Goal: Task Accomplishment & Management: Manage account settings

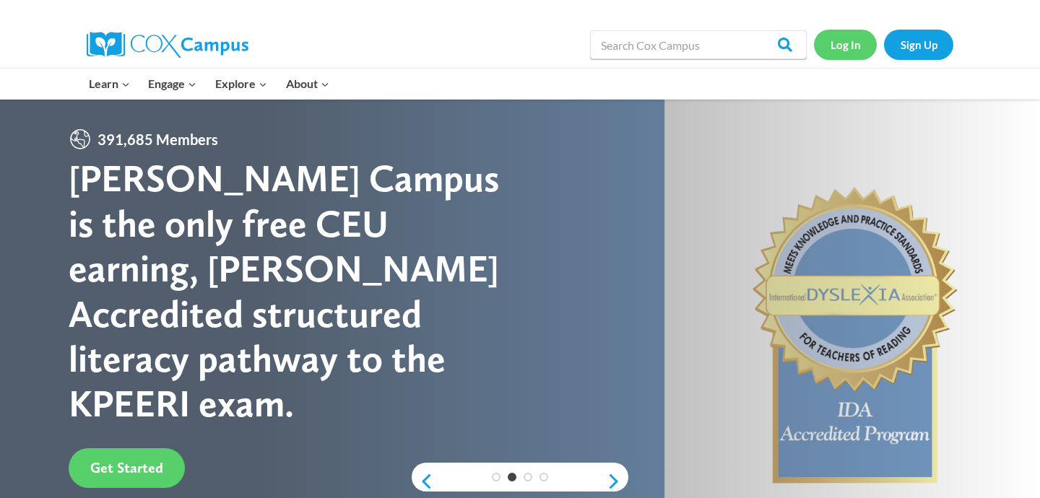
click at [854, 43] on link "Log In" at bounding box center [845, 45] width 63 height 30
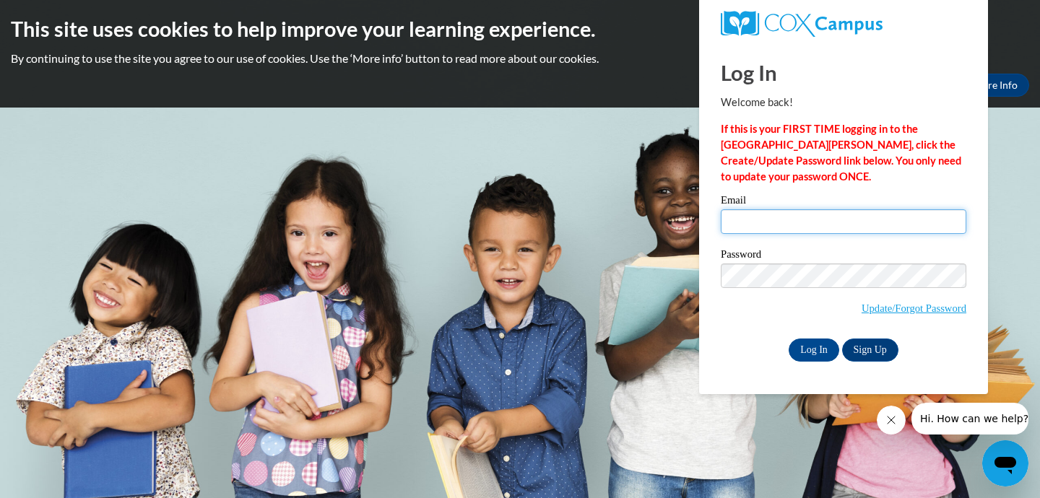
type input "[EMAIL_ADDRESS][DOMAIN_NAME]"
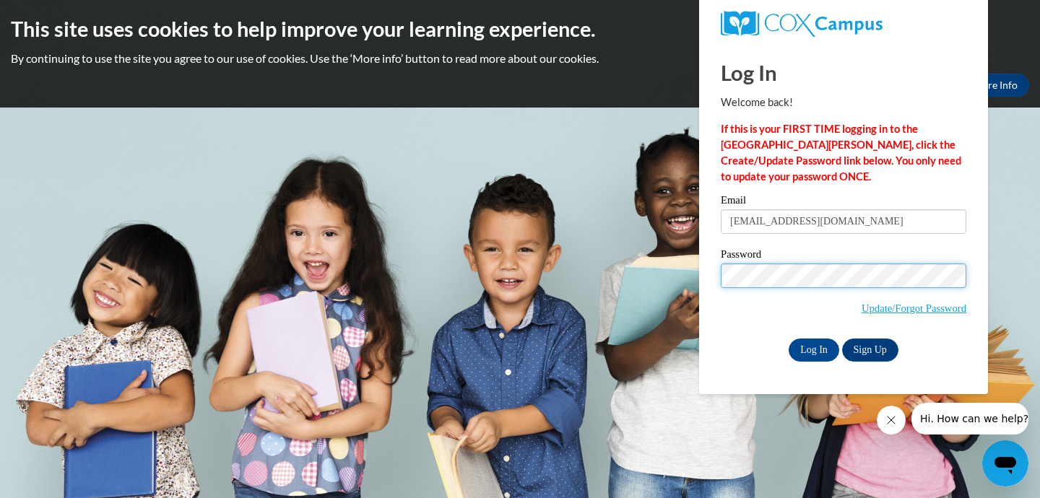
click at [813, 347] on input "Log In" at bounding box center [814, 350] width 51 height 23
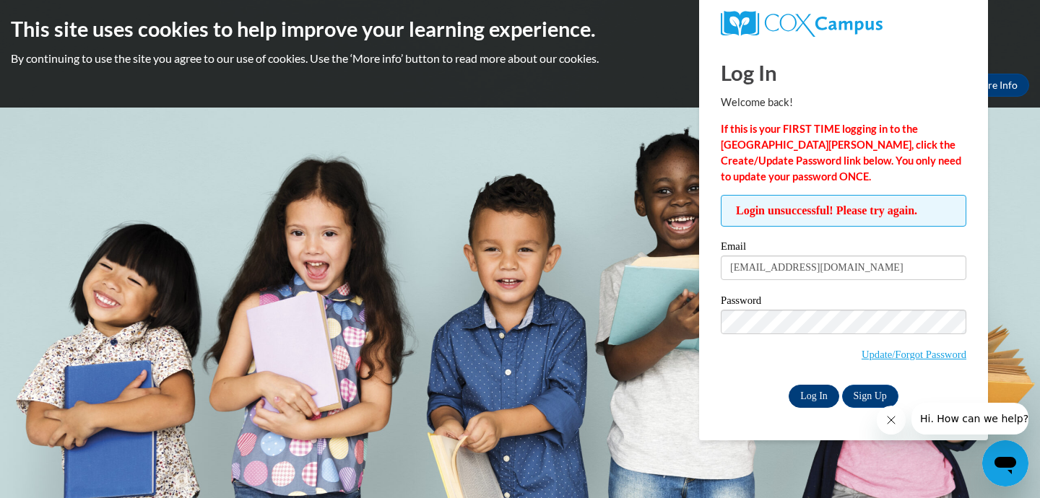
click at [810, 399] on input "Log In" at bounding box center [814, 396] width 51 height 23
type input "[EMAIL_ADDRESS][DOMAIN_NAME]"
click at [998, 271] on body "This site uses cookies to help improve your learning experience. By continuing …" at bounding box center [520, 249] width 1040 height 498
click at [864, 353] on link "Update/Forgot Password" at bounding box center [914, 355] width 105 height 12
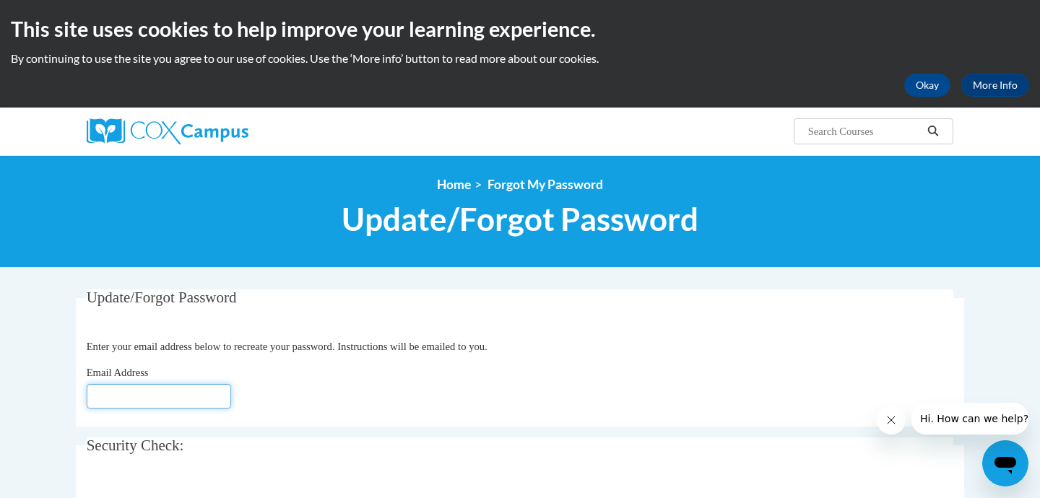
type input "[EMAIL_ADDRESS][DOMAIN_NAME]"
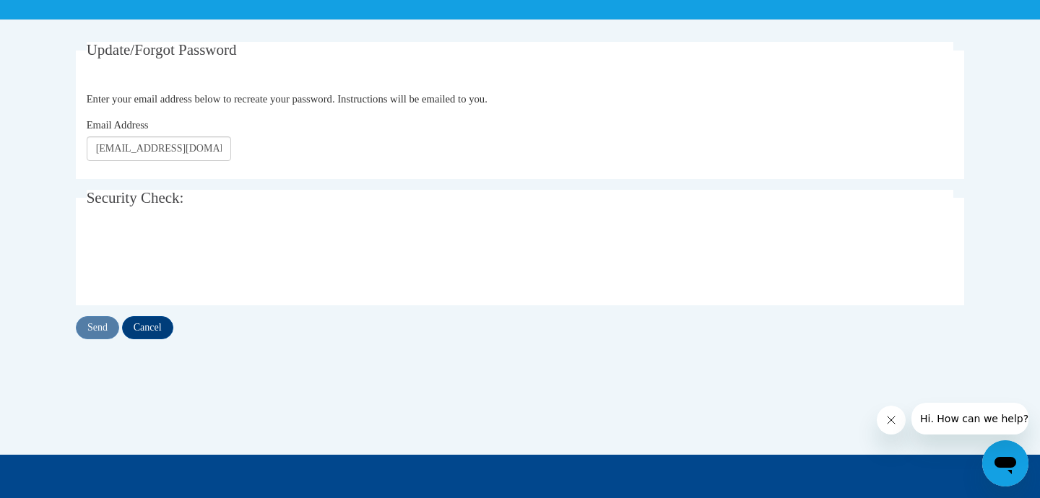
scroll to position [248, 0]
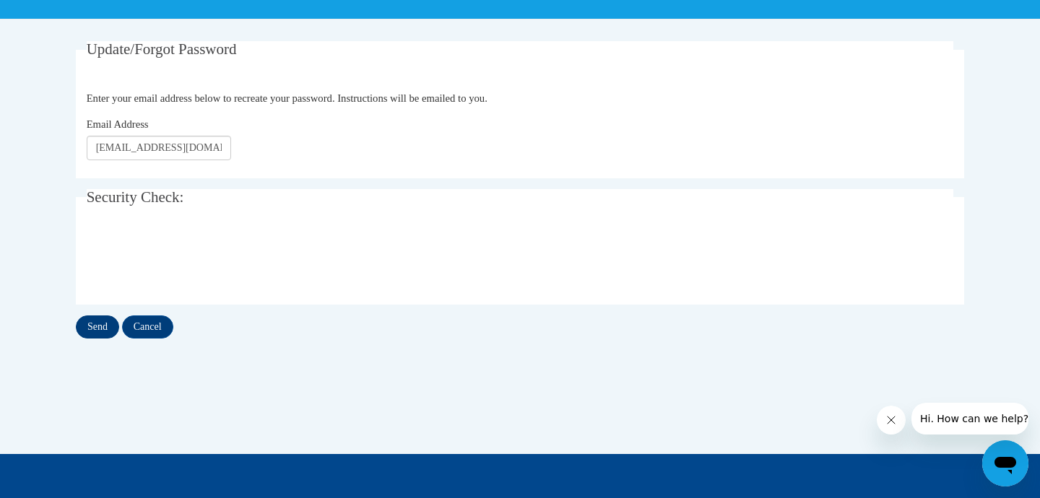
click at [107, 327] on input "Send" at bounding box center [97, 327] width 43 height 23
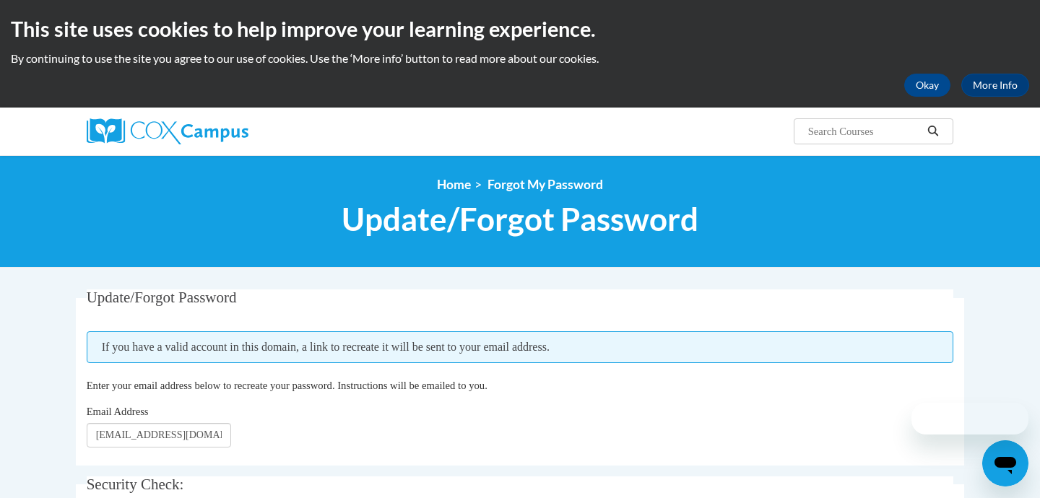
scroll to position [0, 1]
type input "[EMAIL_ADDRESS][DOMAIN_NAME]"
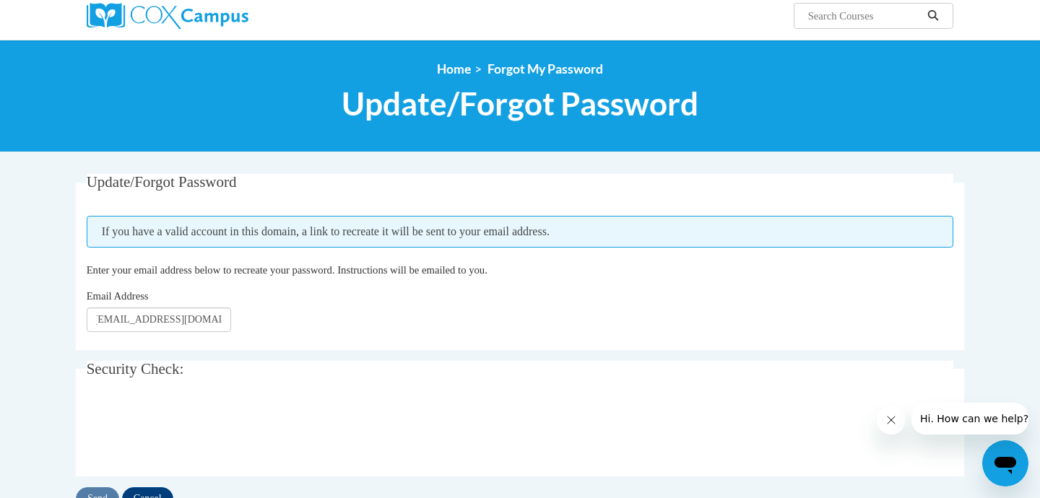
scroll to position [124, 0]
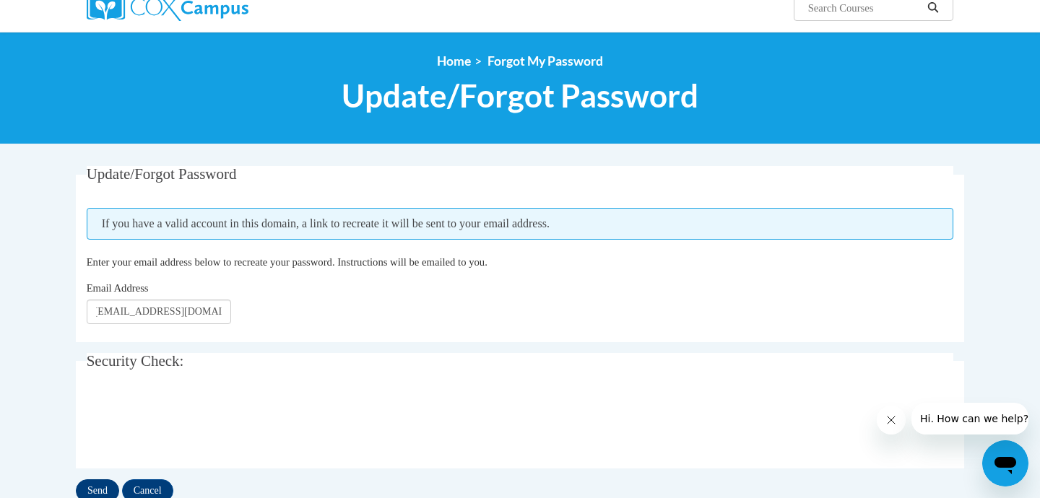
click at [103, 488] on input "Send" at bounding box center [97, 491] width 43 height 23
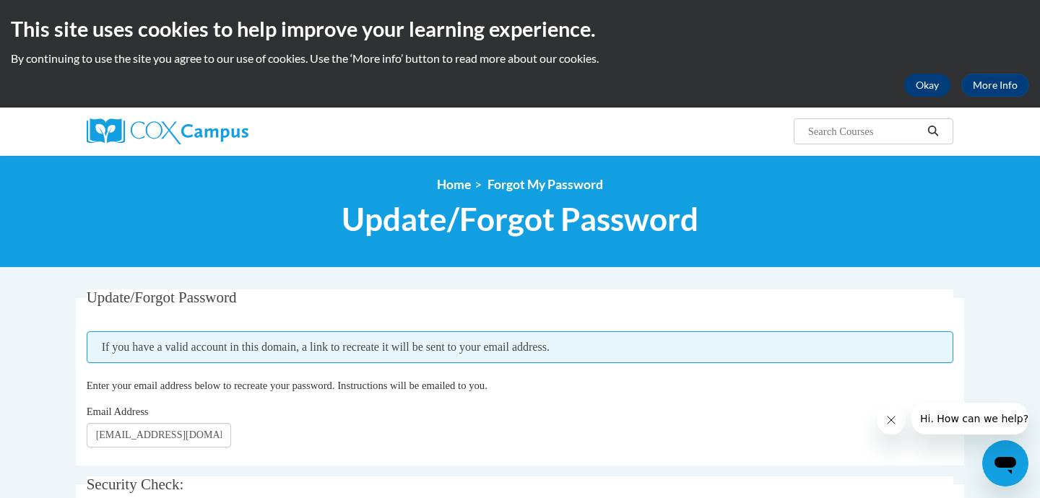
click at [931, 82] on button "Okay" at bounding box center [927, 85] width 46 height 23
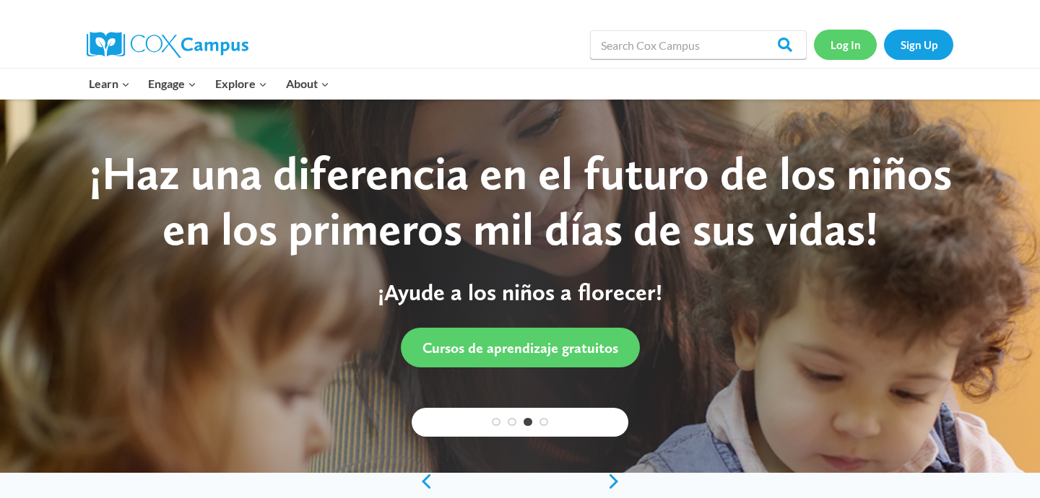
click at [855, 48] on link "Log In" at bounding box center [845, 45] width 63 height 30
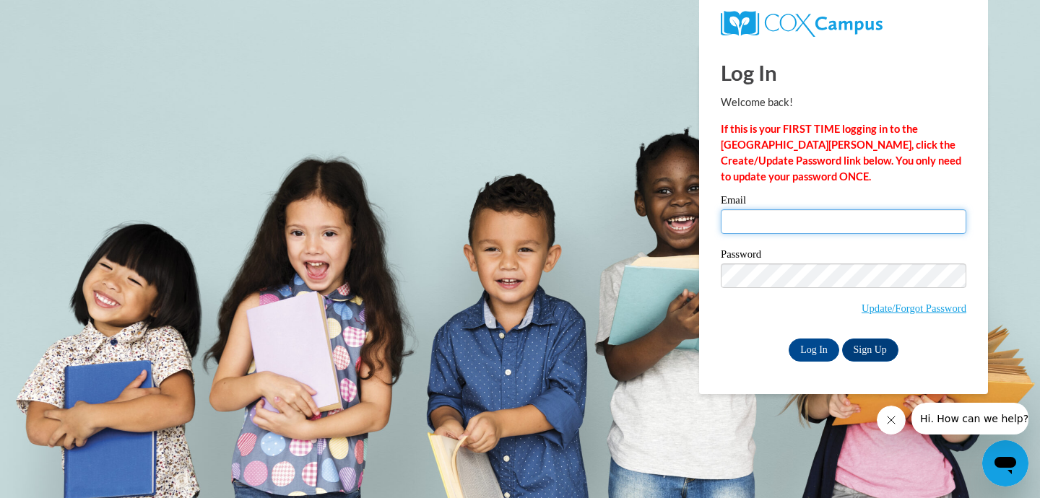
type input "[EMAIL_ADDRESS][DOMAIN_NAME]"
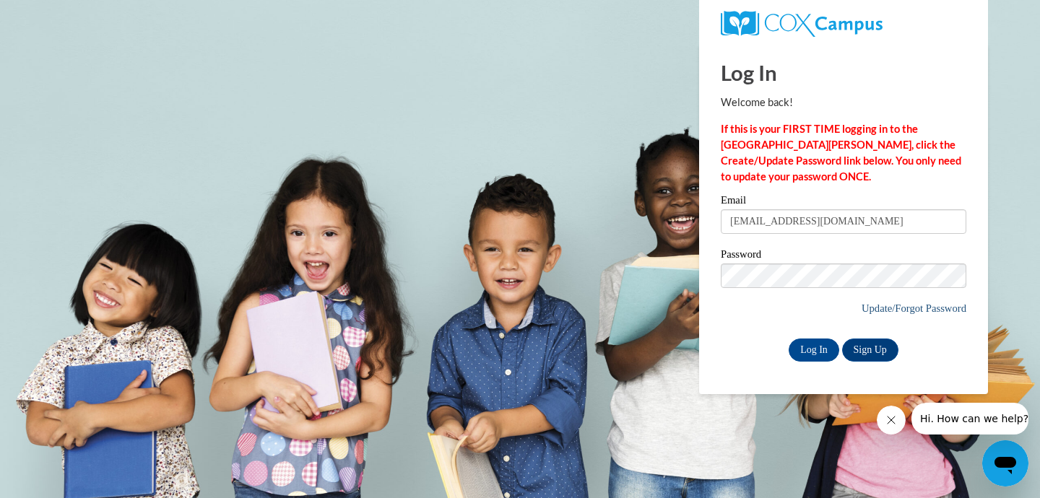
click at [868, 306] on link "Update/Forgot Password" at bounding box center [914, 309] width 105 height 12
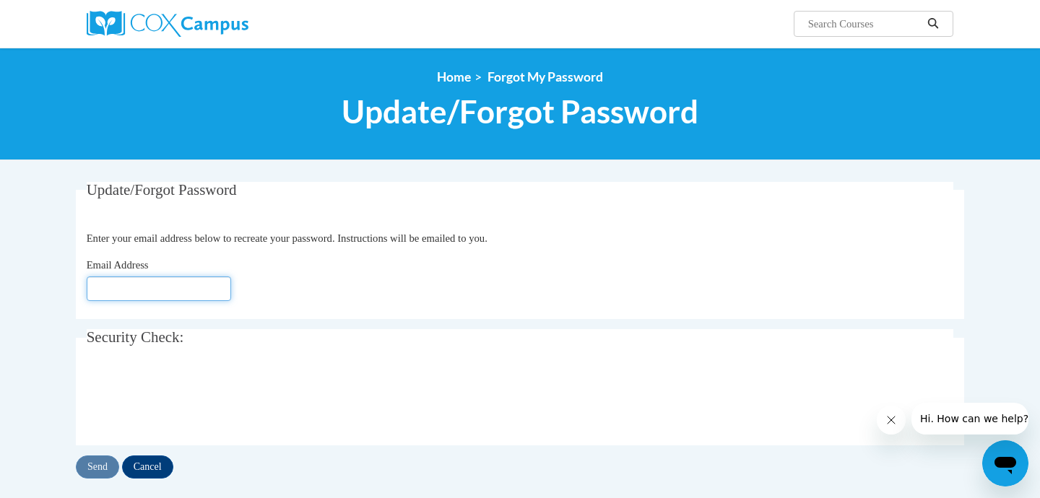
type input "[EMAIL_ADDRESS][DOMAIN_NAME]"
click at [96, 464] on input "Send" at bounding box center [97, 467] width 43 height 23
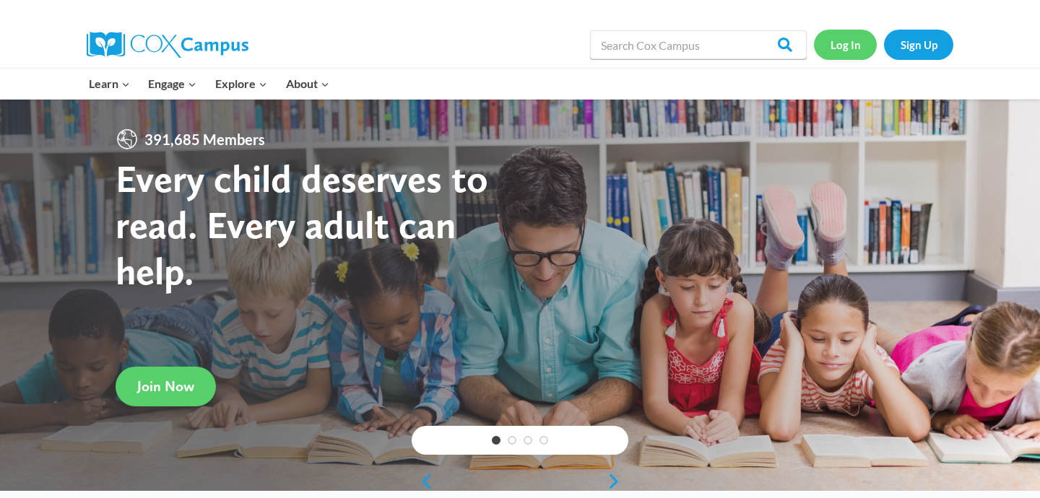
click at [849, 46] on link "Log In" at bounding box center [845, 45] width 63 height 30
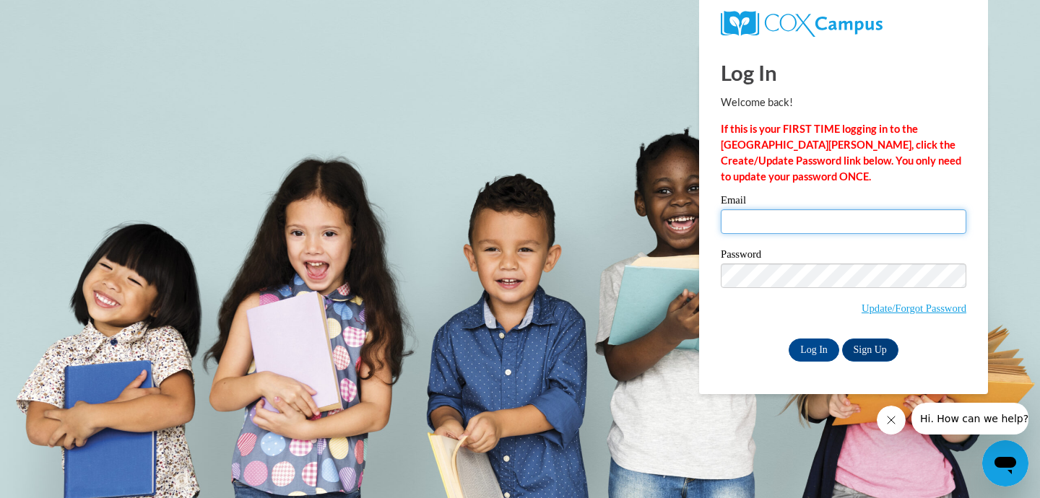
type input "[EMAIL_ADDRESS][DOMAIN_NAME]"
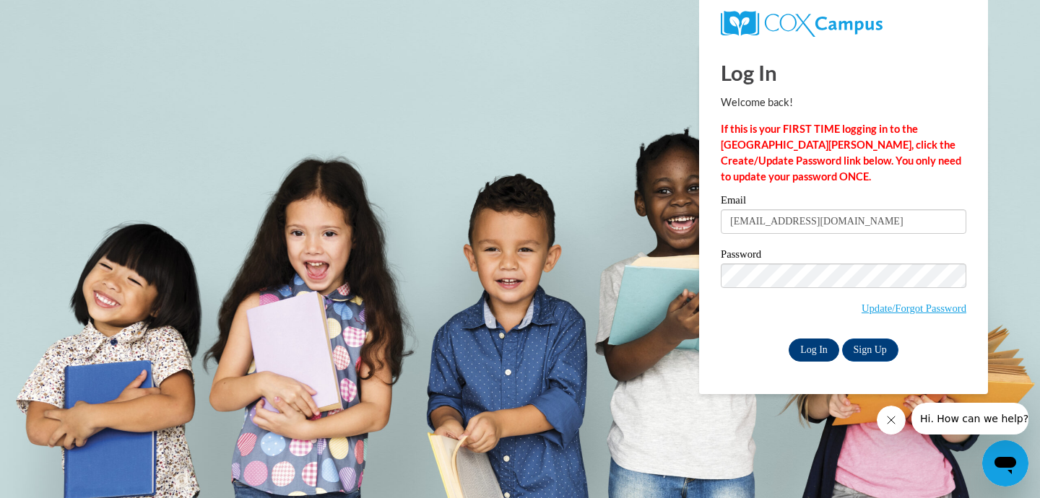
click at [809, 353] on input "Log In" at bounding box center [814, 350] width 51 height 23
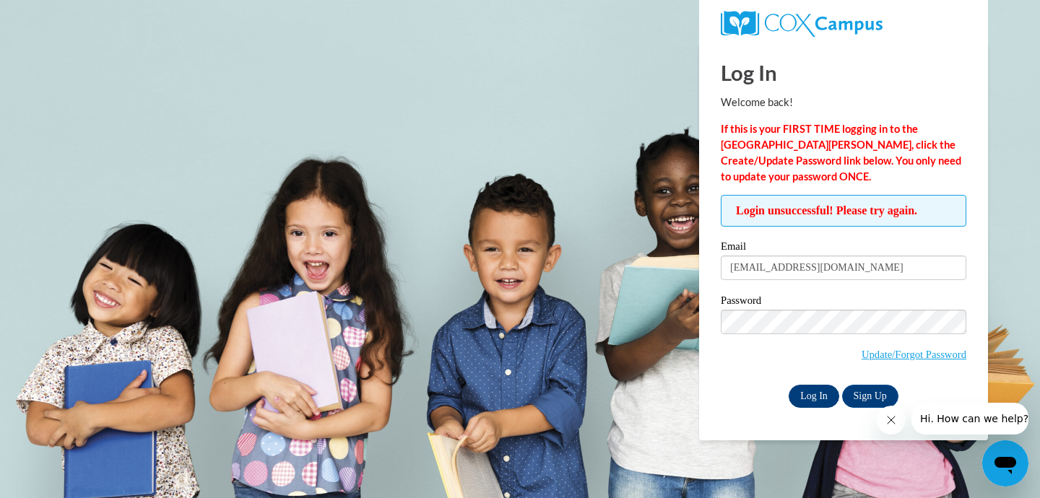
click at [818, 389] on input "Log In" at bounding box center [814, 396] width 51 height 23
click at [977, 424] on span "Hi. How can we help?" at bounding box center [974, 419] width 108 height 12
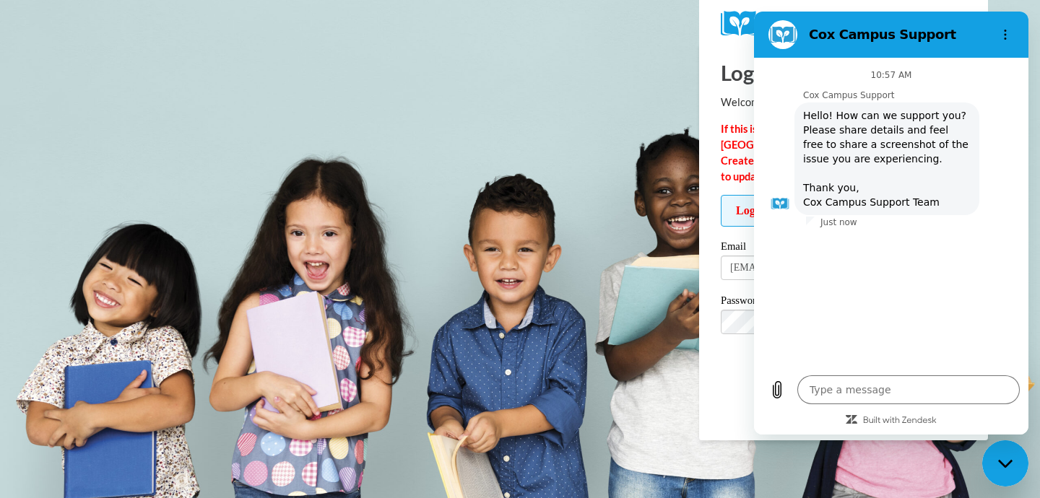
type textarea "x"
click at [829, 390] on textarea at bounding box center [908, 390] width 222 height 29
type textarea "t"
type textarea "x"
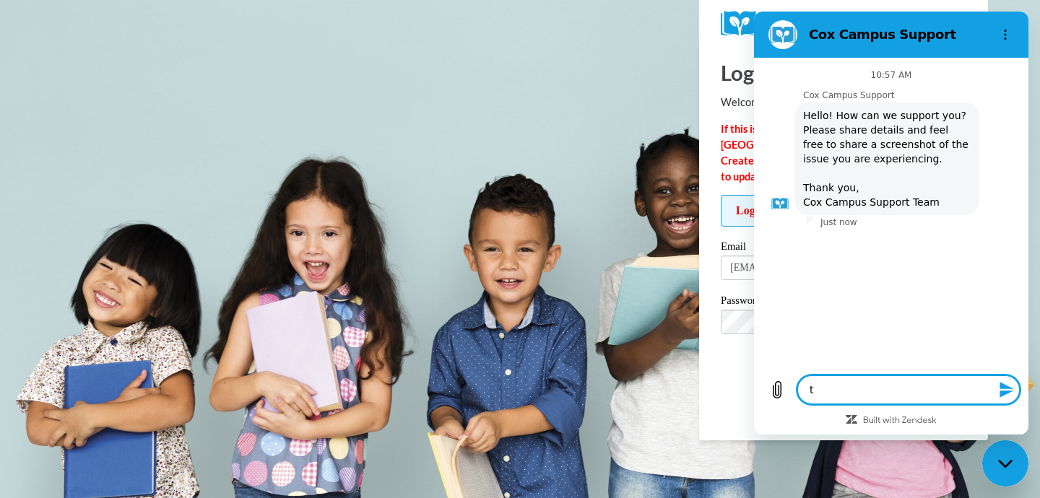
type textarea "tr"
type textarea "x"
type textarea "try"
type textarea "x"
type textarea "tryi"
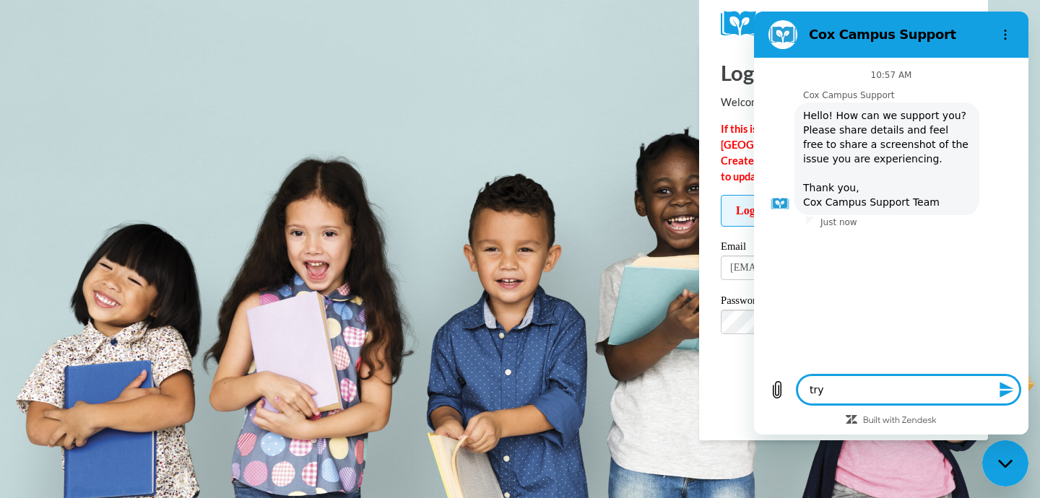
type textarea "x"
type textarea "tryin"
type textarea "x"
type textarea "trying"
type textarea "x"
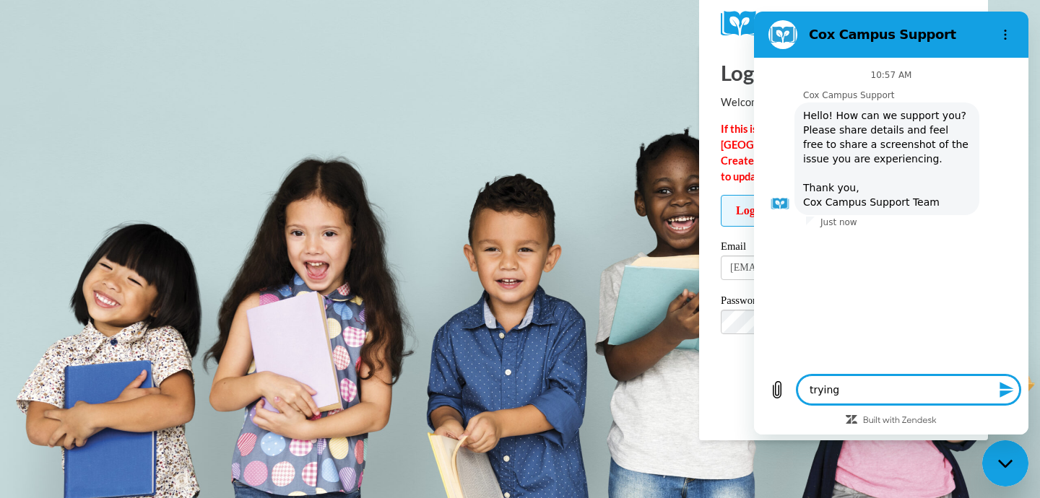
type textarea "trying"
type textarea "x"
type textarea "trying t"
type textarea "x"
type textarea "trying to"
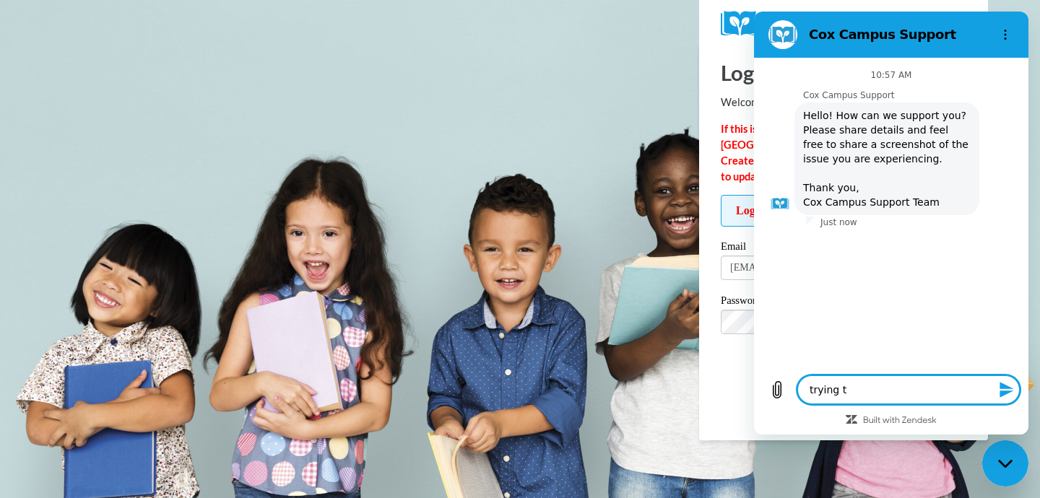
type textarea "x"
type textarea "trying to"
type textarea "x"
type textarea "trying to l"
type textarea "x"
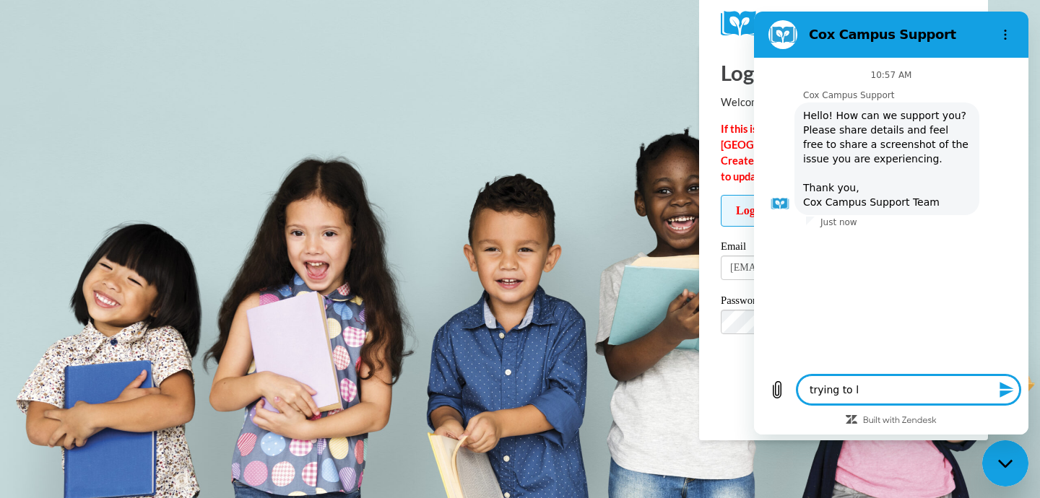
type textarea "trying to lo"
type textarea "x"
type textarea "trying to log"
type textarea "x"
type textarea "trying to log"
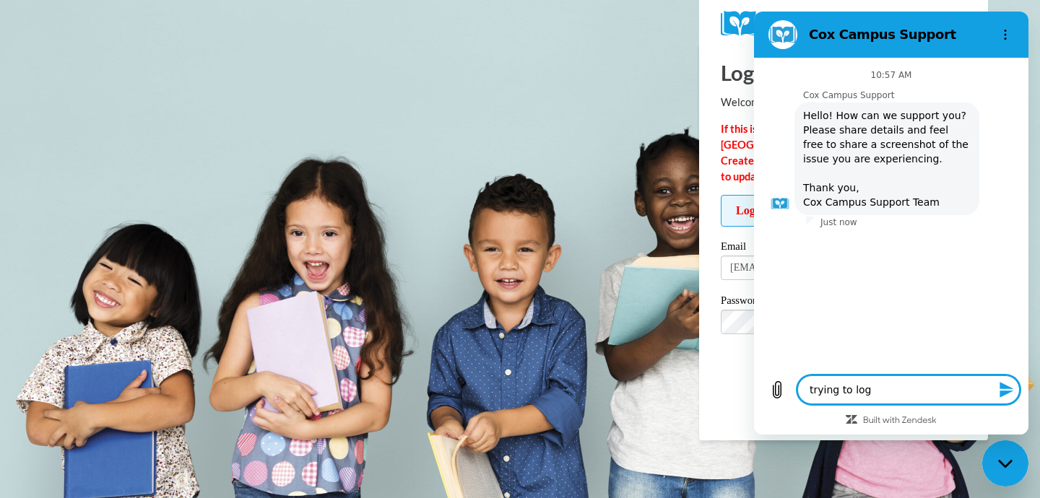
type textarea "x"
type textarea "trying to log i"
type textarea "x"
type textarea "trying to log in"
type textarea "x"
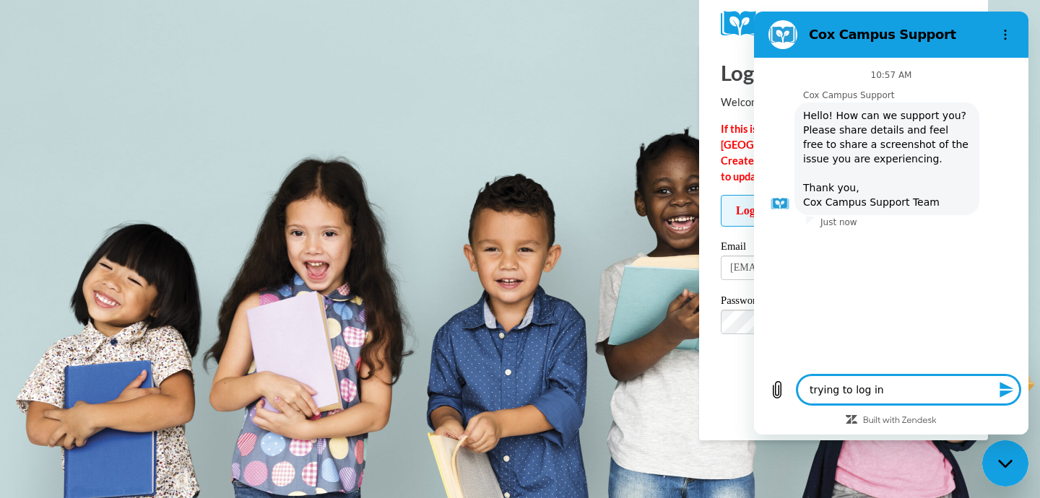
type textarea "trying to log in"
click at [1013, 388] on icon "Send message" at bounding box center [1006, 389] width 17 height 17
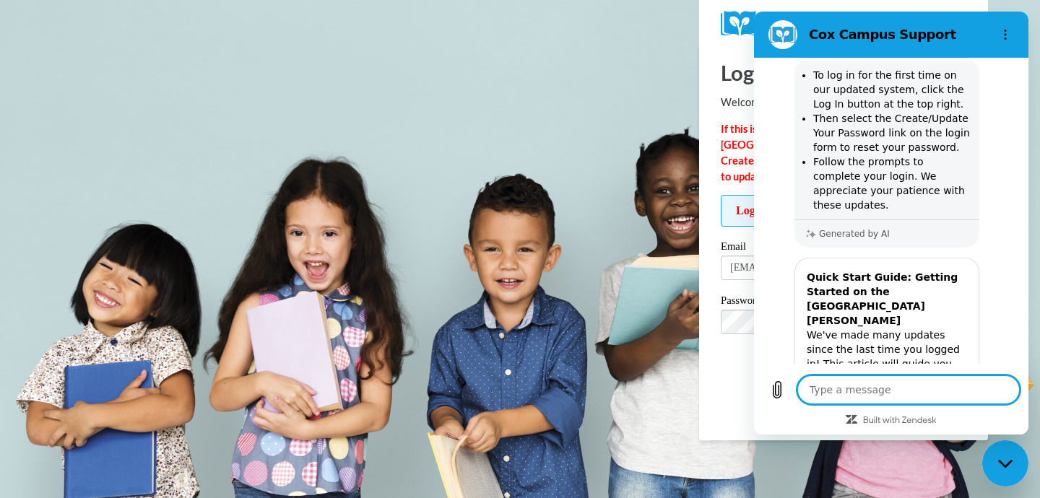
scroll to position [257, 0]
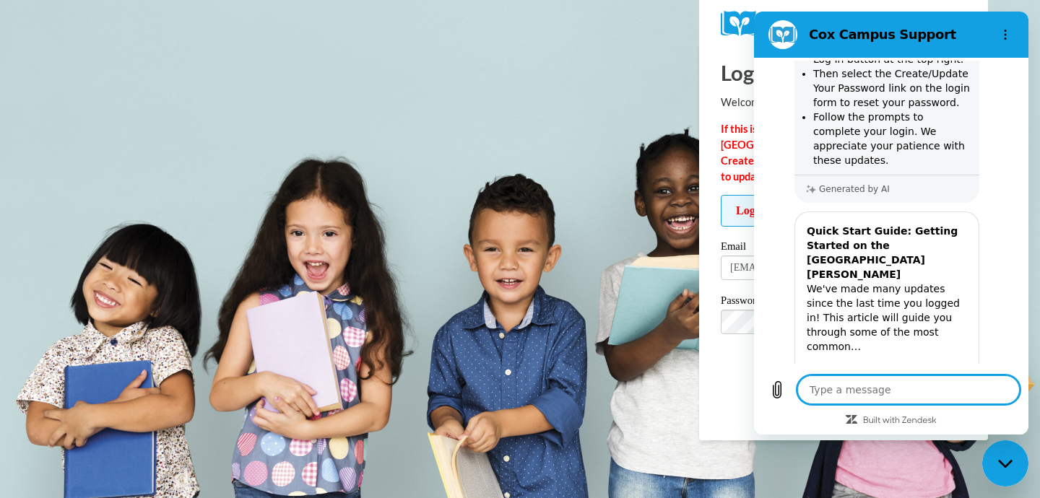
type textarea "x"
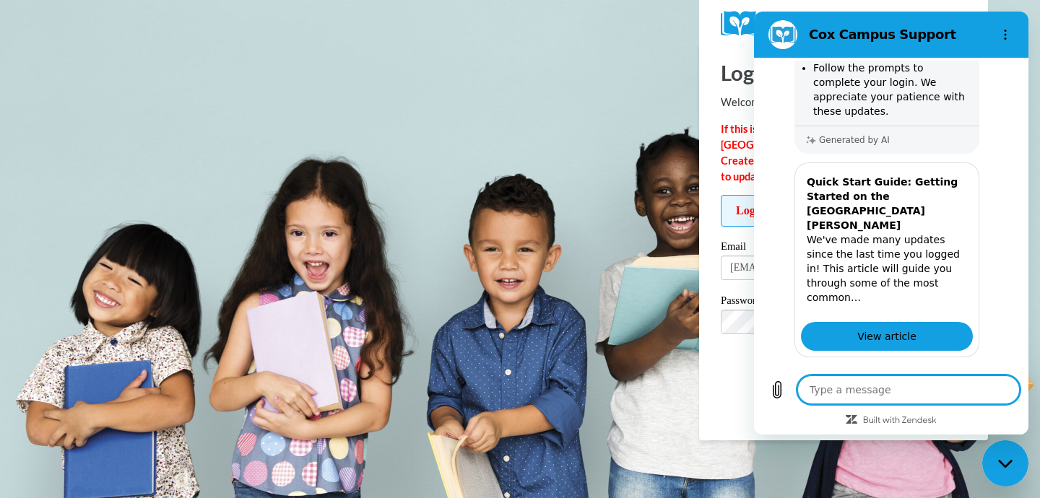
scroll to position [342, 0]
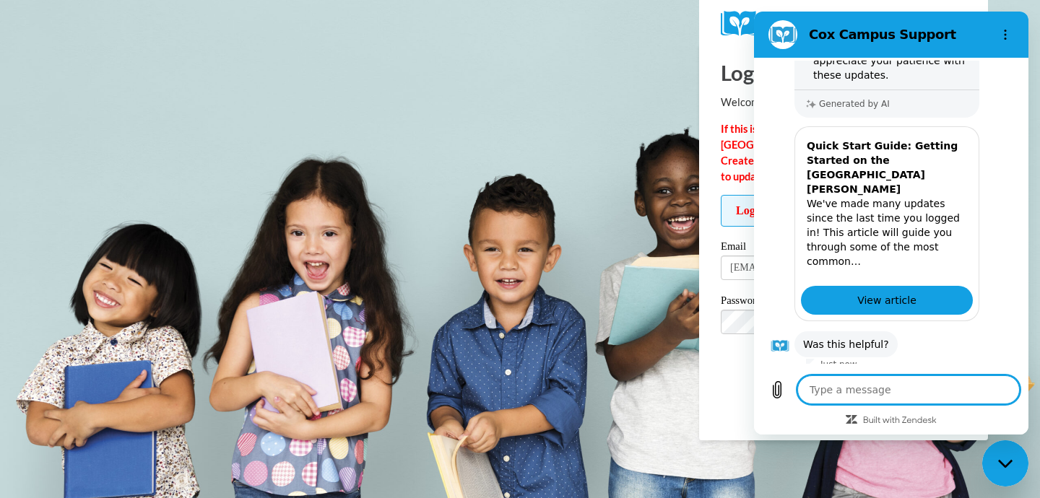
type textarea "w"
type textarea "x"
type textarea "we"
type textarea "x"
type textarea "wen"
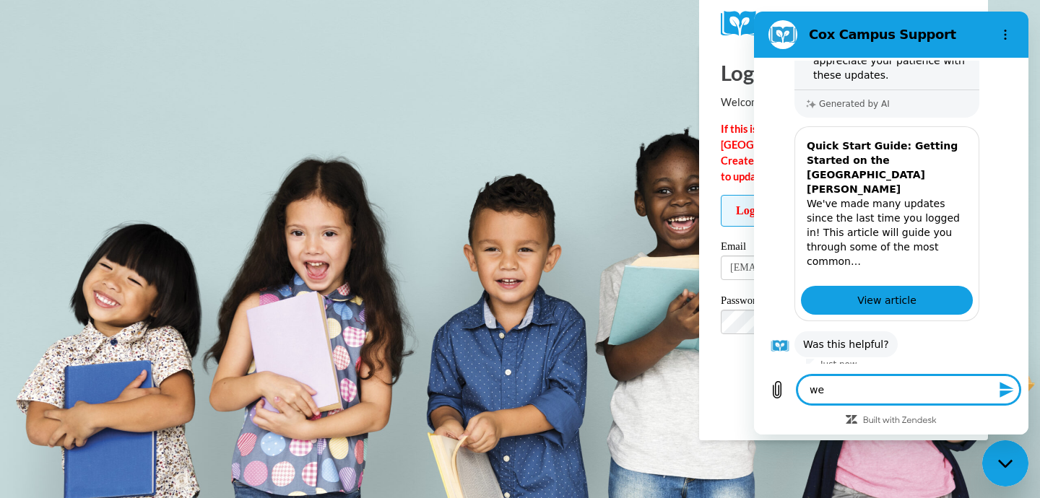
type textarea "x"
type textarea "went"
type textarea "x"
type textarea "went"
type textarea "x"
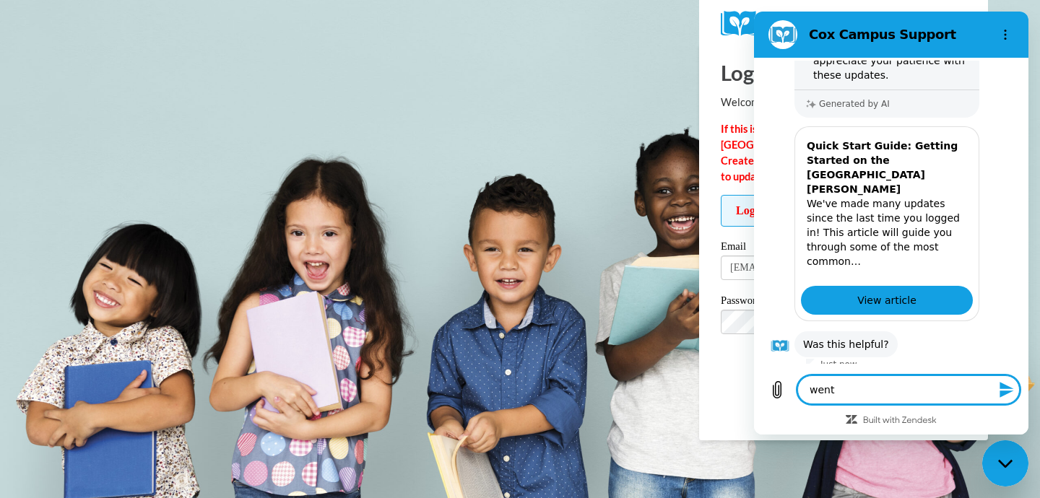
type textarea "went t"
type textarea "x"
type textarea "went th"
type textarea "x"
type textarea "went thr"
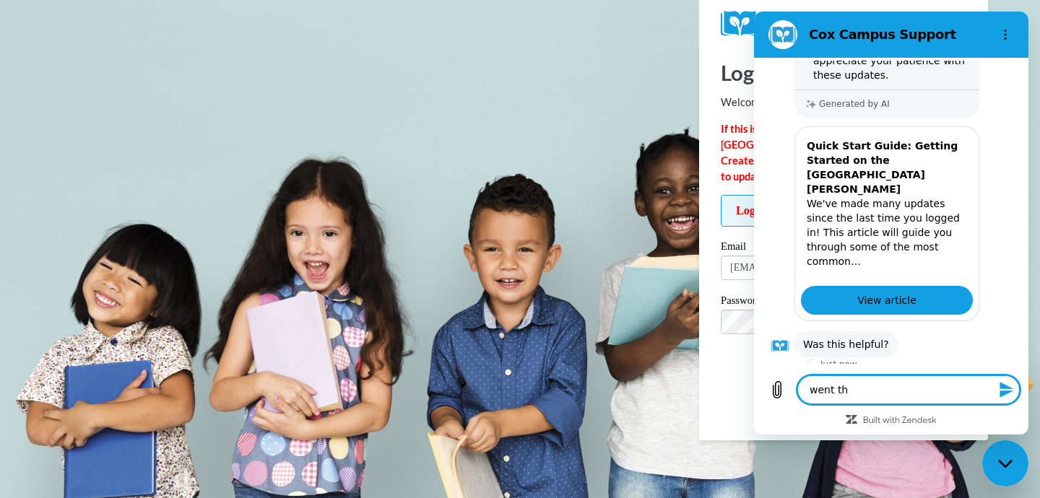
type textarea "x"
type textarea "went thro"
type textarea "x"
type textarea "went throu"
type textarea "x"
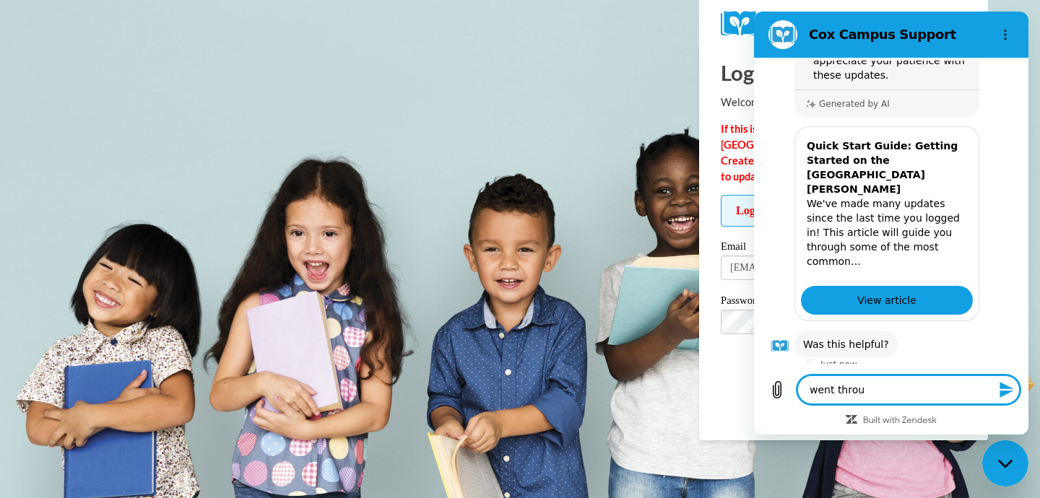
type textarea "went through"
type textarea "x"
type textarea "went througgh"
type textarea "x"
type textarea "went throughgh"
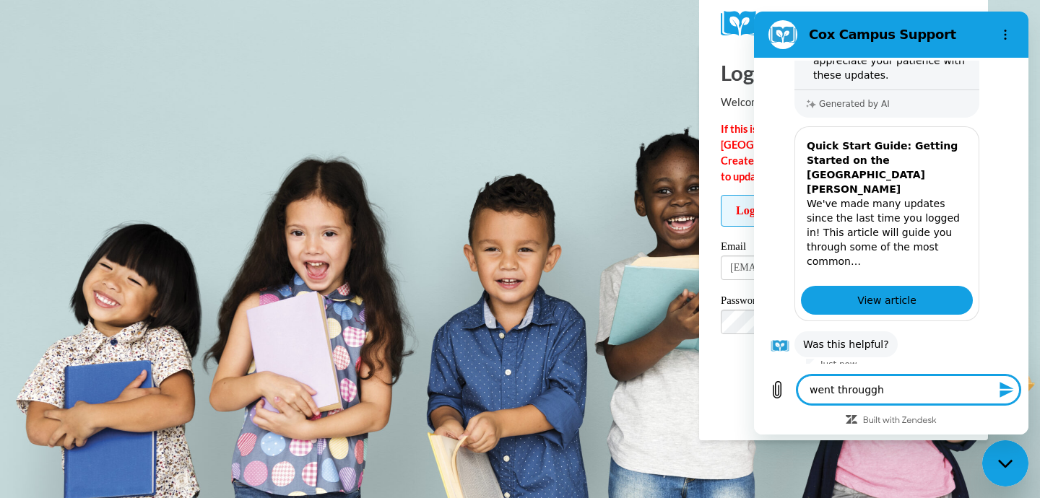
type textarea "x"
type textarea "went throughtgh"
type textarea "x"
type textarea "went through gh"
type textarea "x"
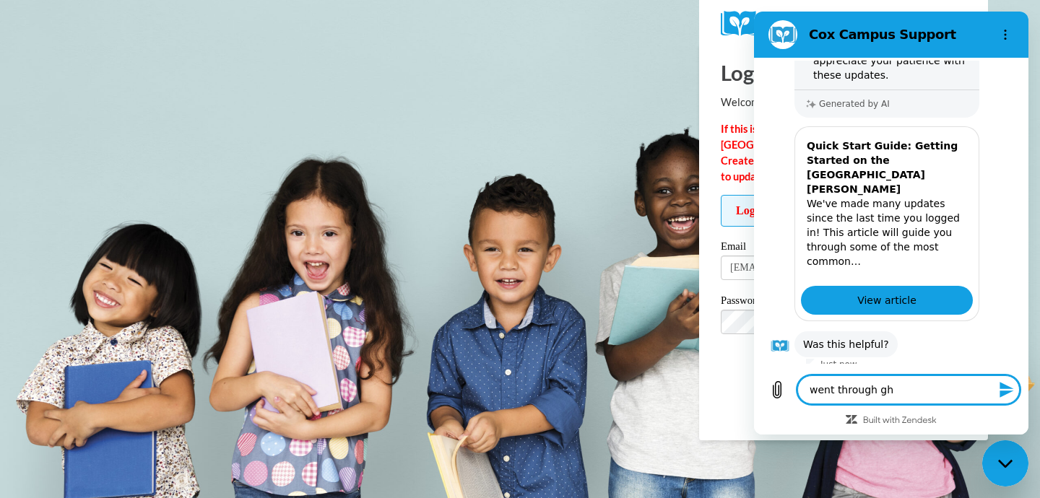
type textarea "went through tgh"
type textarea "x"
type textarea "went through thgh"
type textarea "x"
type textarea "went through thegh"
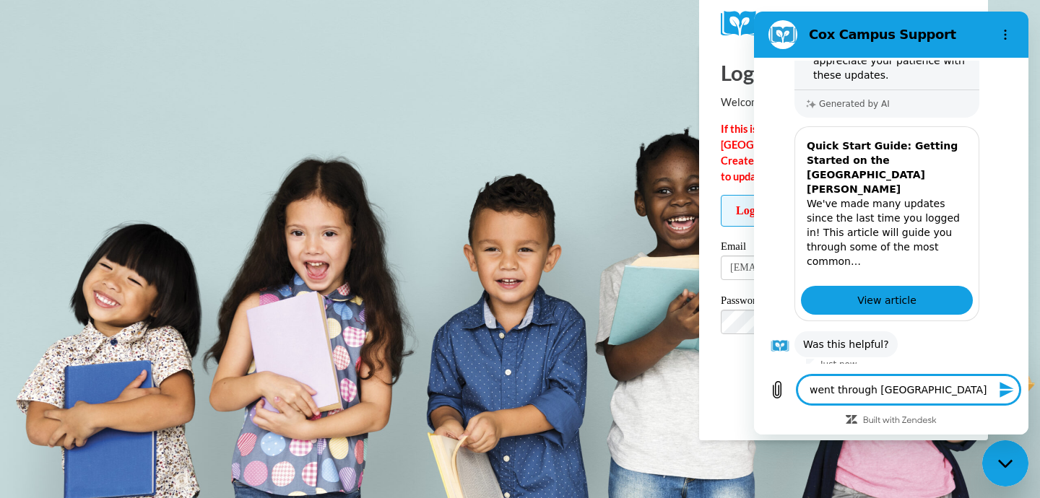
type textarea "x"
type textarea "went through the gh"
type textarea "x"
type textarea "went through the ugh"
type textarea "x"
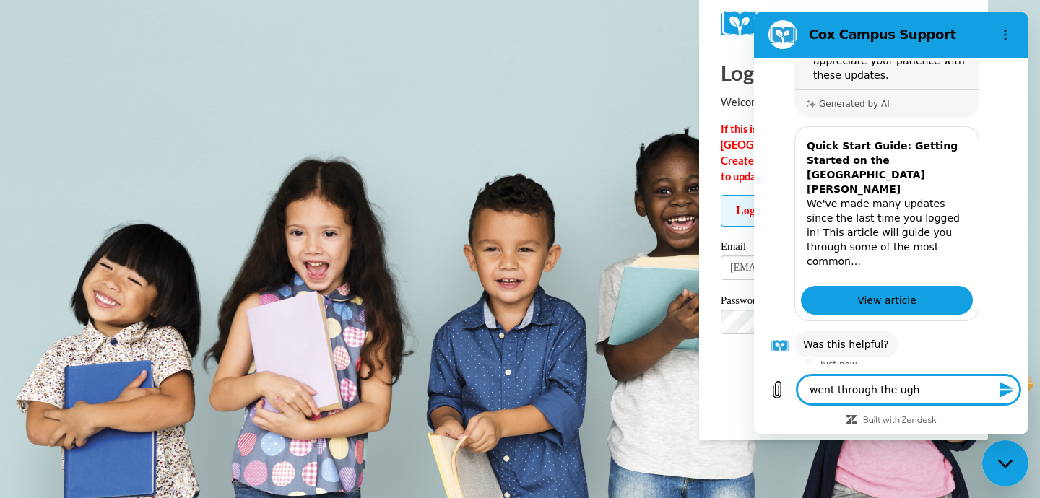
type textarea "went through the upgh"
type textarea "x"
type textarea "went through the updgh"
type textarea "x"
type textarea "went through the updagh"
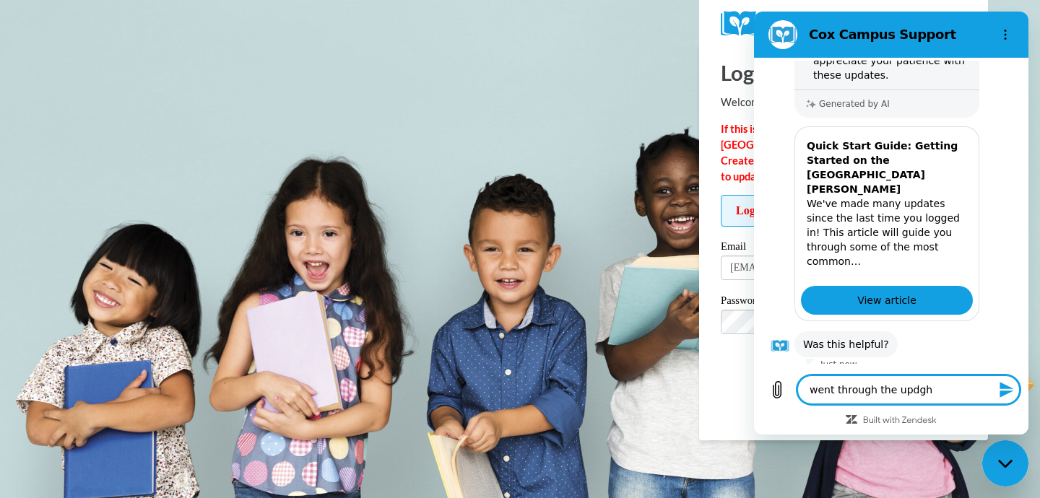
type textarea "x"
type textarea "went through the updatgh"
type textarea "x"
type textarea "went through the updategh"
type textarea "x"
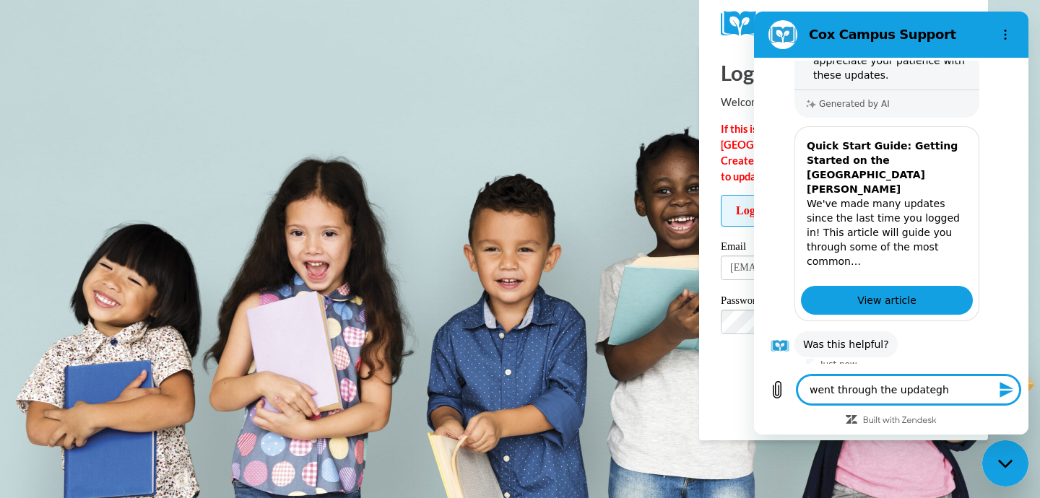
type textarea "went through the update gh"
type textarea "x"
type textarea "went through the update pgh"
type textarea "x"
type textarea "went through the update prgh"
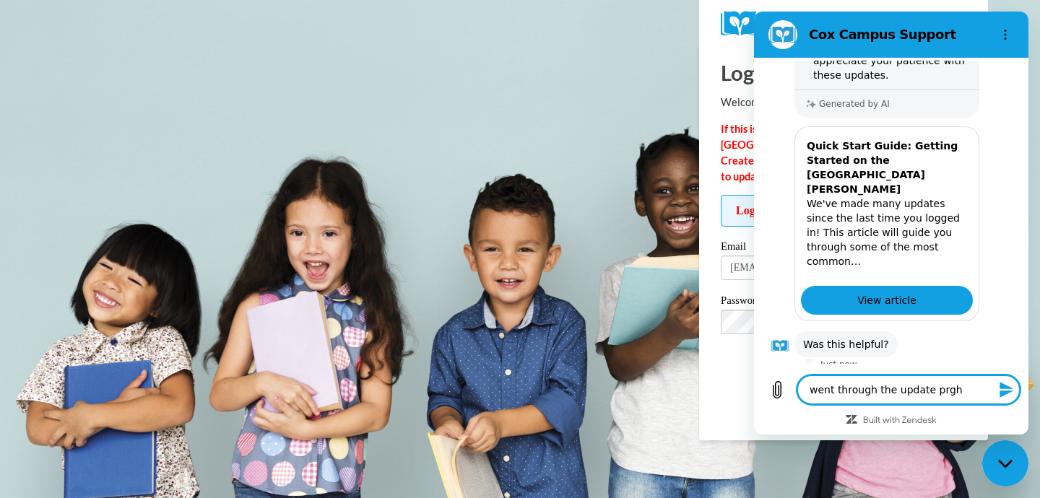
type textarea "x"
type textarea "went through the update progh"
type textarea "x"
type textarea "went through the update procgh"
type textarea "x"
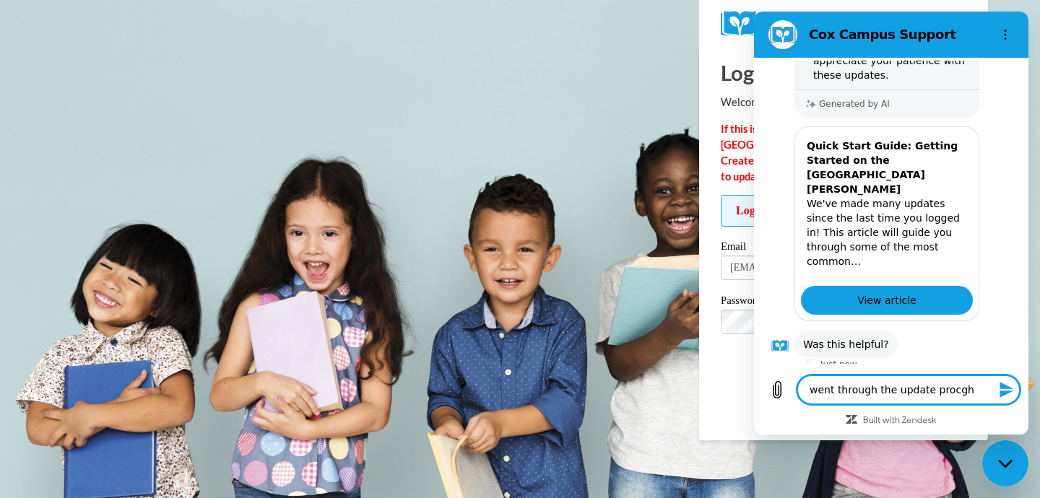
type textarea "went through the update procegh"
type textarea "x"
type textarea "went through the update procesgh"
type textarea "x"
type textarea "went through the update processgh"
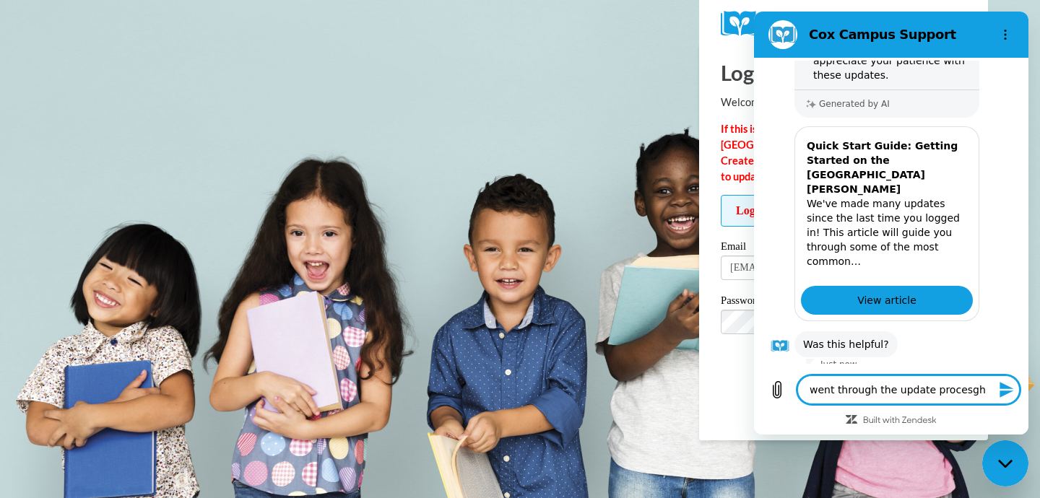
type textarea "x"
type textarea "went through the update process gh"
type textarea "x"
type textarea "went through the update process agh"
type textarea "x"
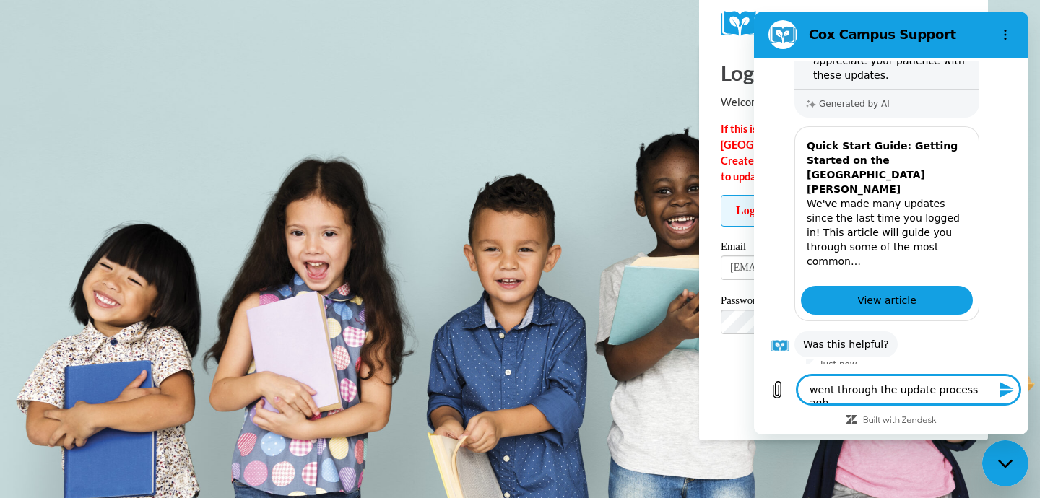
type textarea "went through the update process angh"
type textarea "x"
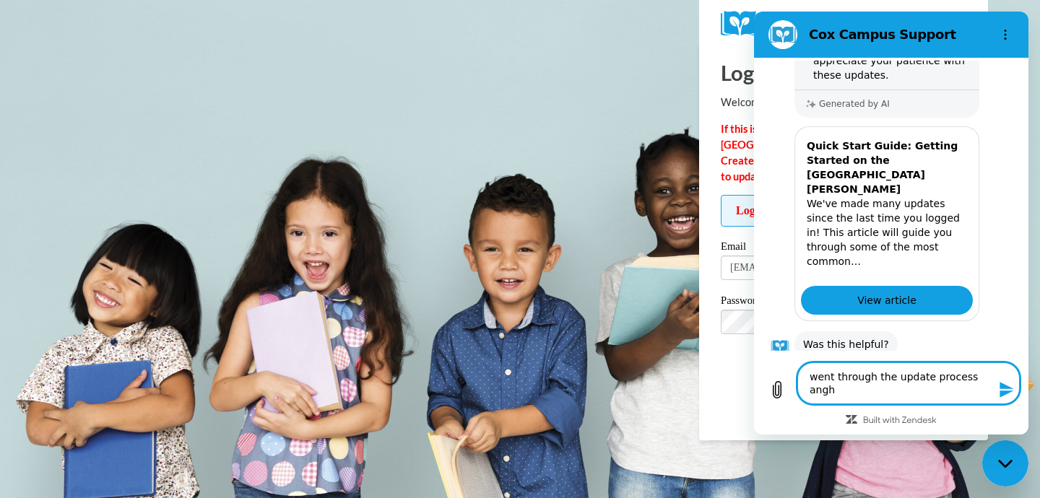
type textarea "went through the update process andgh"
type textarea "x"
type textarea "went through the update process and gh"
type textarea "x"
type textarea "went through the update process and kgh"
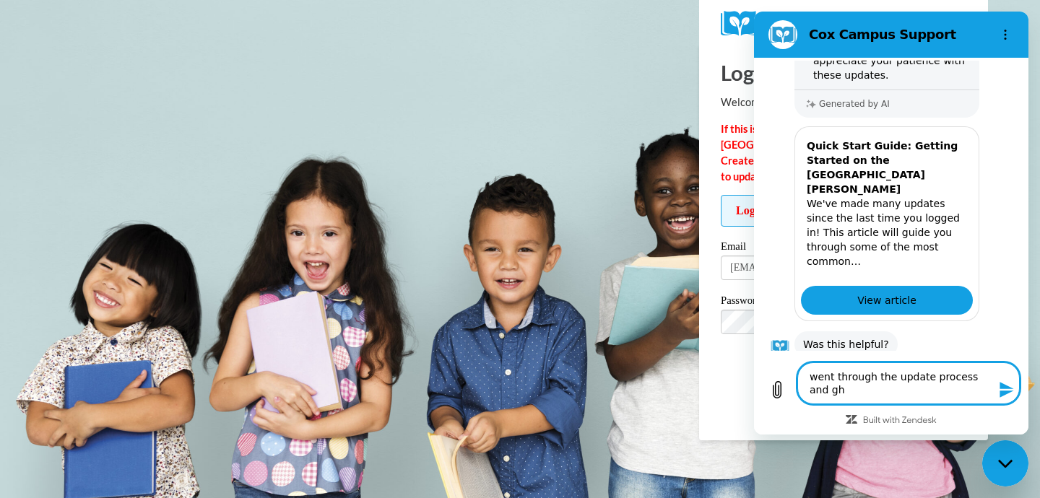
type textarea "x"
type textarea "went through the update process and kegh"
type textarea "x"
type textarea "went through the update process and keegh"
type textarea "x"
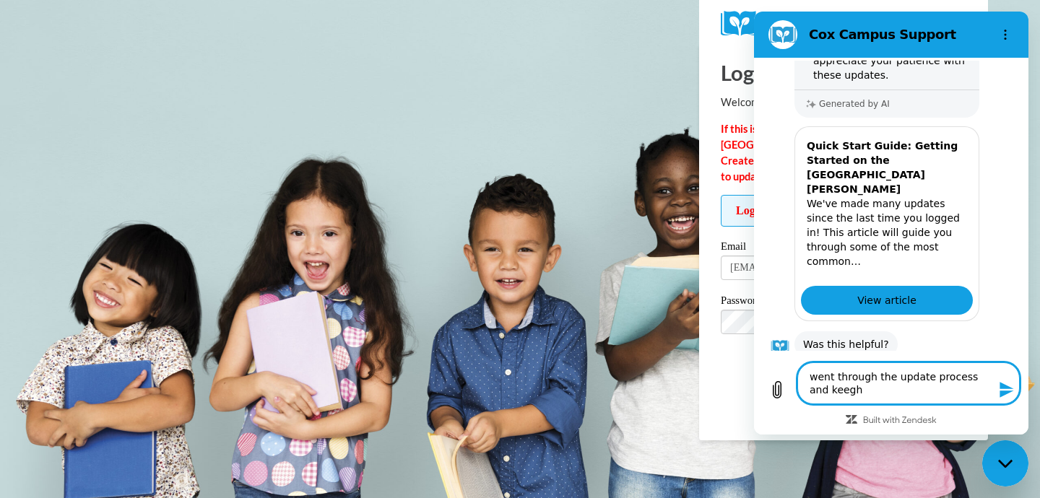
type textarea "went through the update process and keepgh"
type textarea "x"
type textarea "went through the update process and keep gh"
type textarea "x"
type textarea "went through the update process and keep mgh"
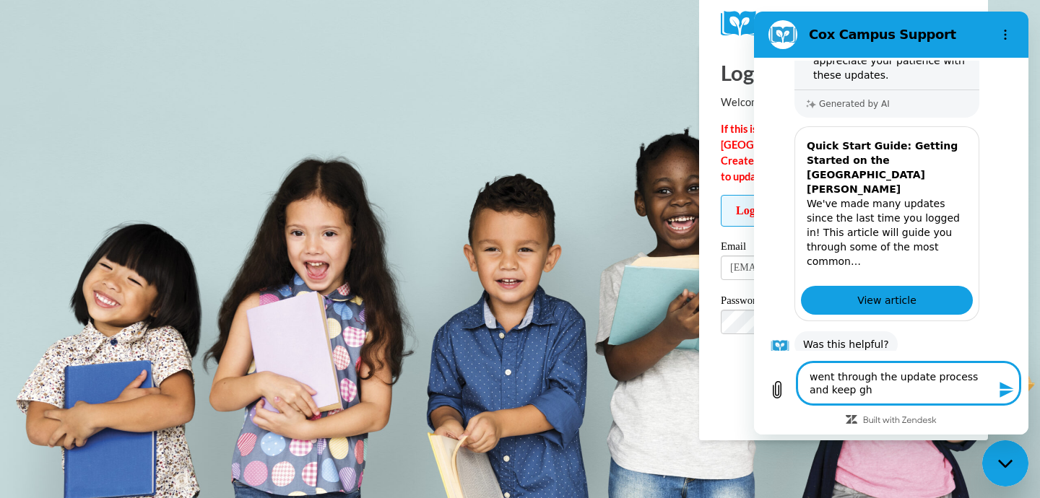
type textarea "x"
type textarea "went through the update process and keep megh"
type textarea "x"
type textarea "went through the update process and keep me gh"
type textarea "x"
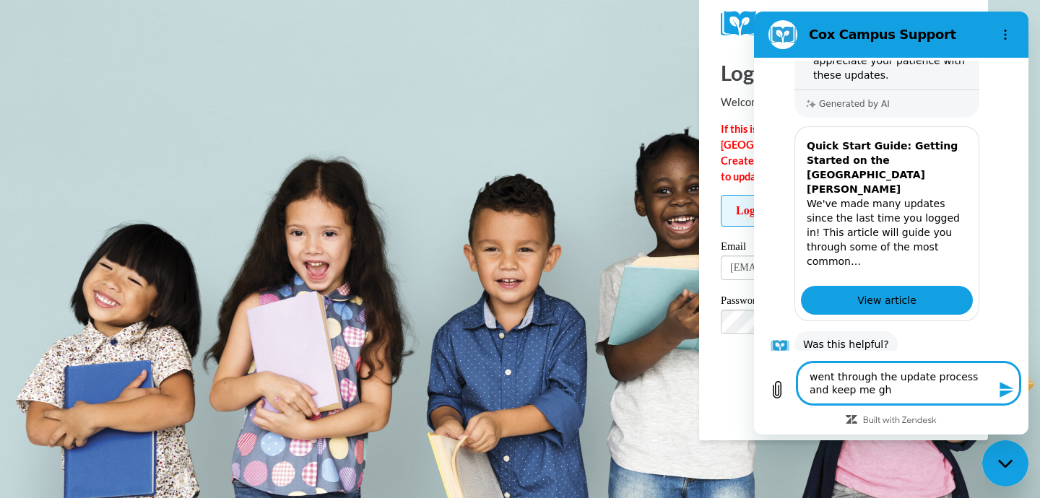
type textarea "went through the update process and keep me tgh"
type textarea "x"
type textarea "went through the update process and keep me togh"
type textarea "x"
type textarea "went through the update process and keep me to gh"
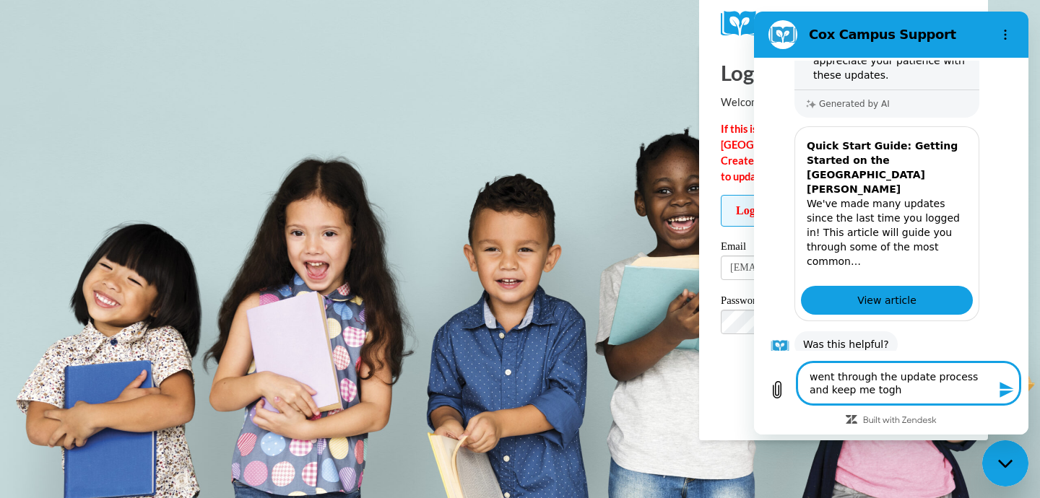
type textarea "x"
type textarea "went through the update process and keep me to rgh"
type textarea "x"
type textarea "went through the update process and keep me to regh"
type textarea "x"
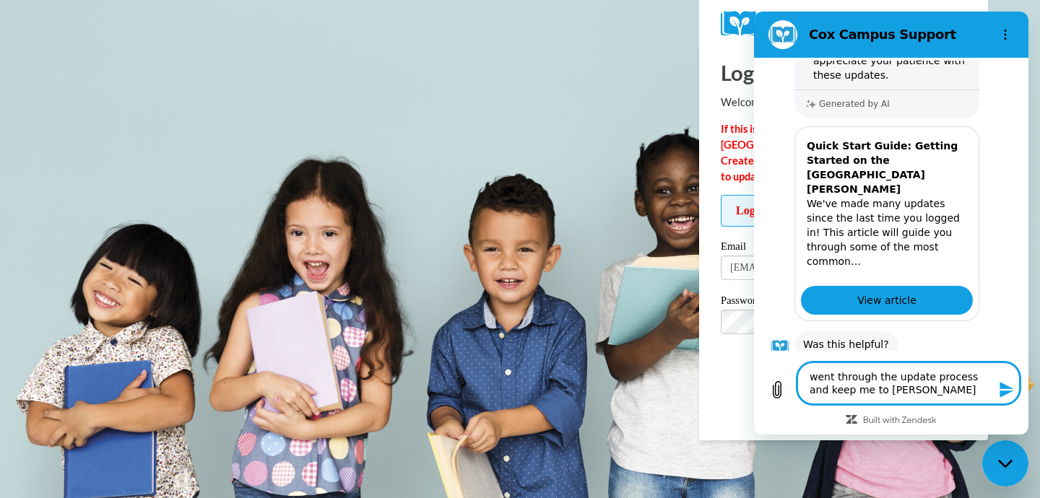
type textarea "went through the update process and keep me to redgh"
type textarea "x"
type textarea "went through the update process and keep me to redogh"
type textarea "x"
type textarea "went through the update process and keep me to redo gh"
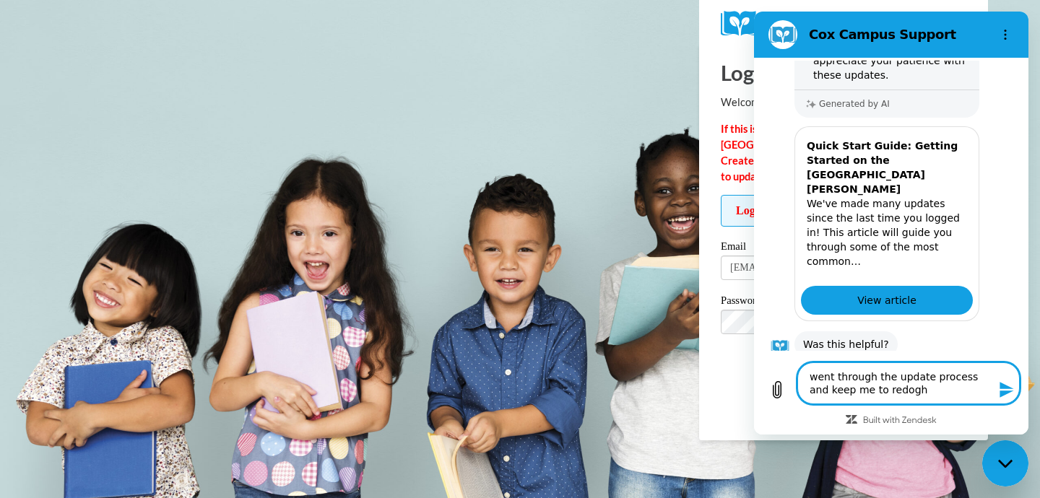
type textarea "x"
type textarea "went through the update process and keep me to redo igh"
type textarea "x"
type textarea "went through the update process and keep me to redo itgh"
type textarea "x"
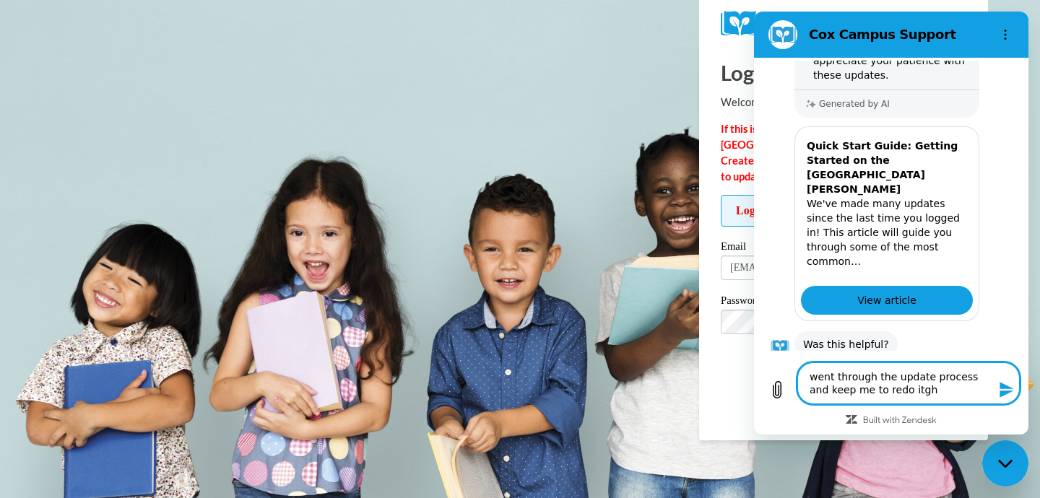
type textarea "went through the update process and keep me to redo it gh"
type textarea "x"
type textarea "went through the update process and keep me to redo it ogh"
type textarea "x"
type textarea "went through the update process and keep me to redo it ovgh"
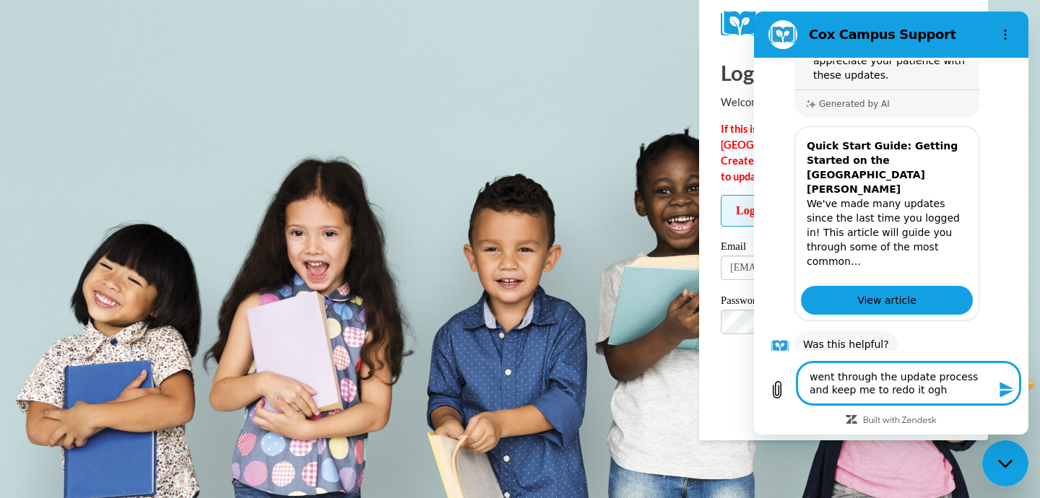
type textarea "x"
type textarea "went through the update process and keep me to redo it ovegh"
type textarea "x"
type textarea "went through the update process and keep me to redo it overgh"
type textarea "x"
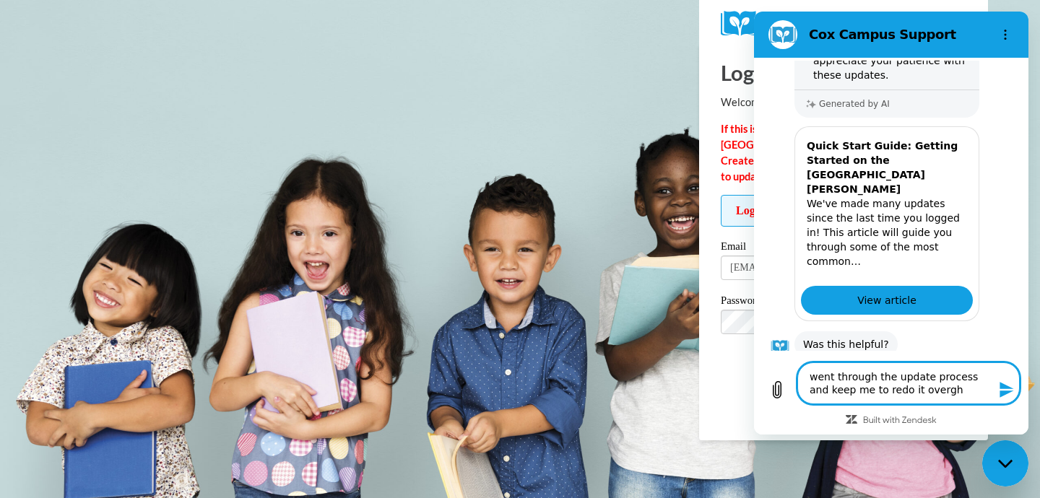
type textarea "went through the update process and keep me to redo it over gh"
type textarea "x"
type textarea "went through the update process and keep me to redo it over ogh"
type textarea "x"
type textarea "went through the update process and keep me to redo it over gh"
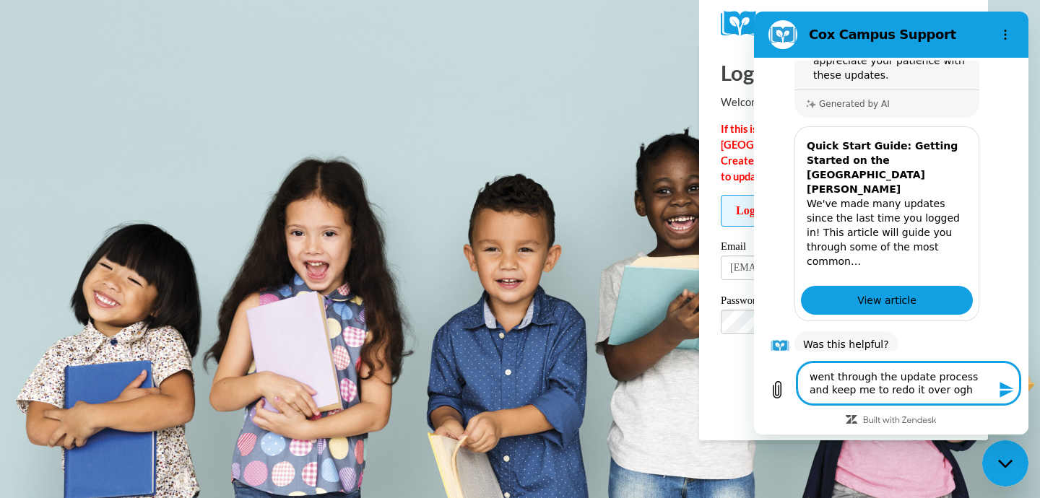
type textarea "x"
type textarea "went through the update process and keep me to redo it over agh"
type textarea "x"
type textarea "went through the update process and keep me to redo it over amgh"
type textarea "x"
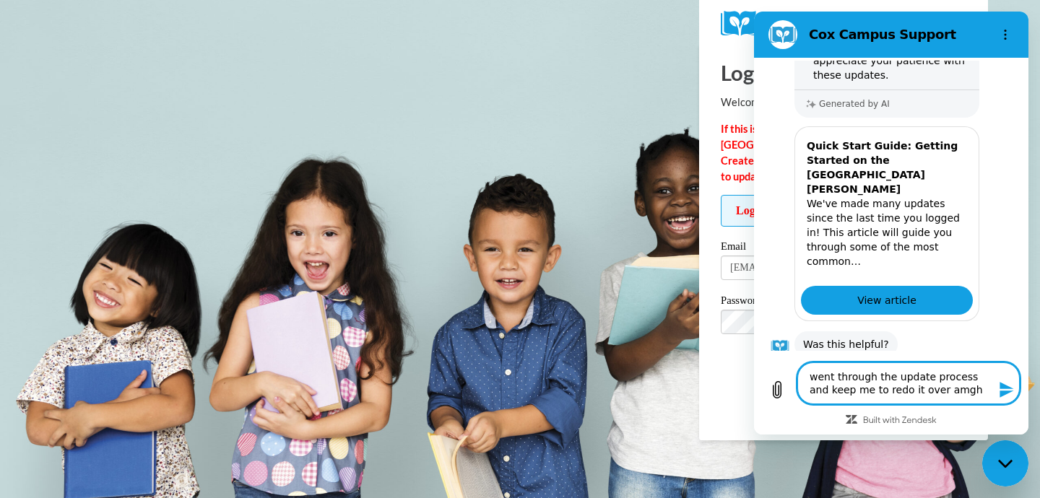
type textarea "went through the update process and keep me to redo it over agh"
type textarea "x"
type textarea "went through the update process and keep me to redo it over angh"
type textarea "x"
type textarea "went through the update process and keep me to redo it over andgh"
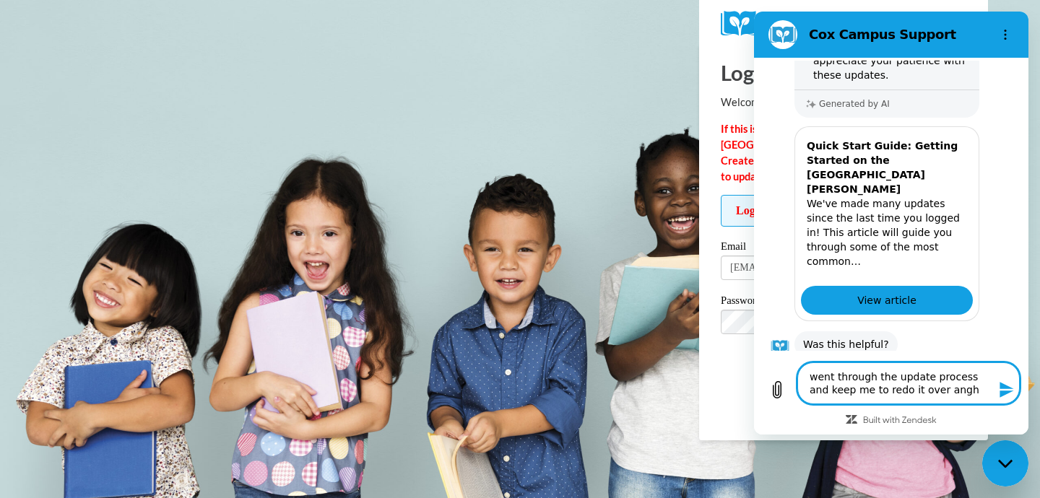
type textarea "x"
type textarea "went through the update process and keep me to redo it over and gh"
type textarea "x"
type textarea "went through the update process and keep me to redo it over and ogh"
type textarea "x"
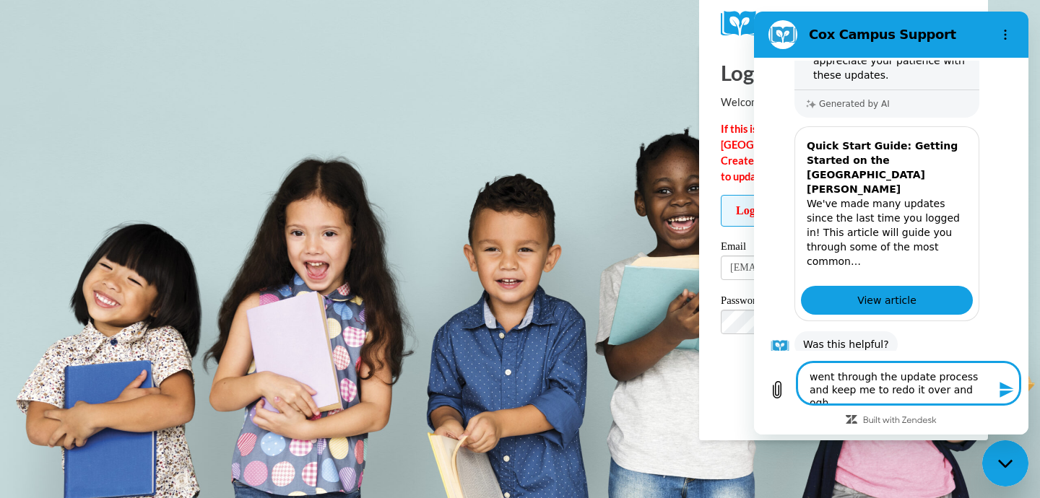
type textarea "went through the update process and keep me to redo it over and ovgh"
type textarea "x"
type textarea "went through the update process and keep me to redo it over and ovegh"
type textarea "x"
type textarea "went through the update process and keep me to redo it over and overgh"
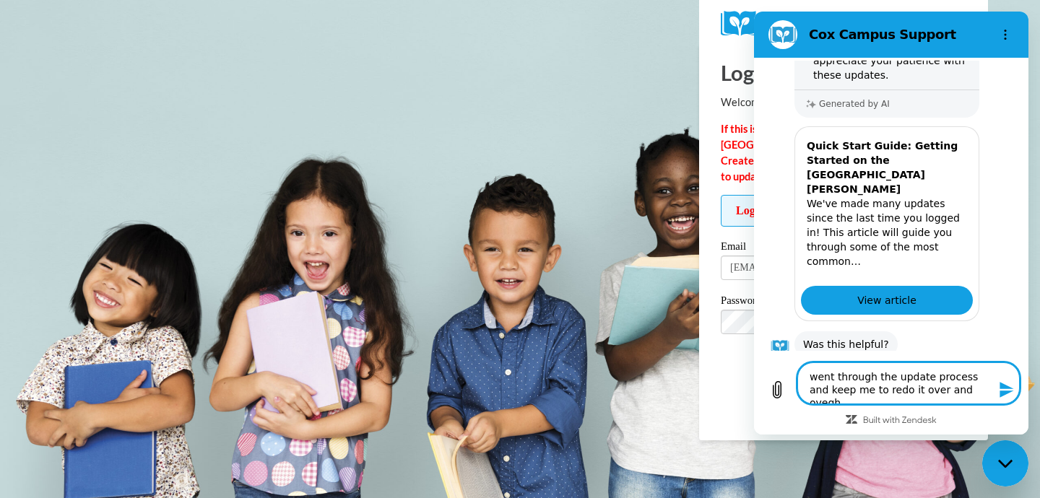
type textarea "x"
click at [979, 393] on textarea "went through the update process and keep me to redo it over and overgh" at bounding box center [908, 384] width 222 height 42
type textarea "went through the update process and keep me to redo it over and overg"
type textarea "x"
type textarea "went through the update process and keep me to redo it over and over"
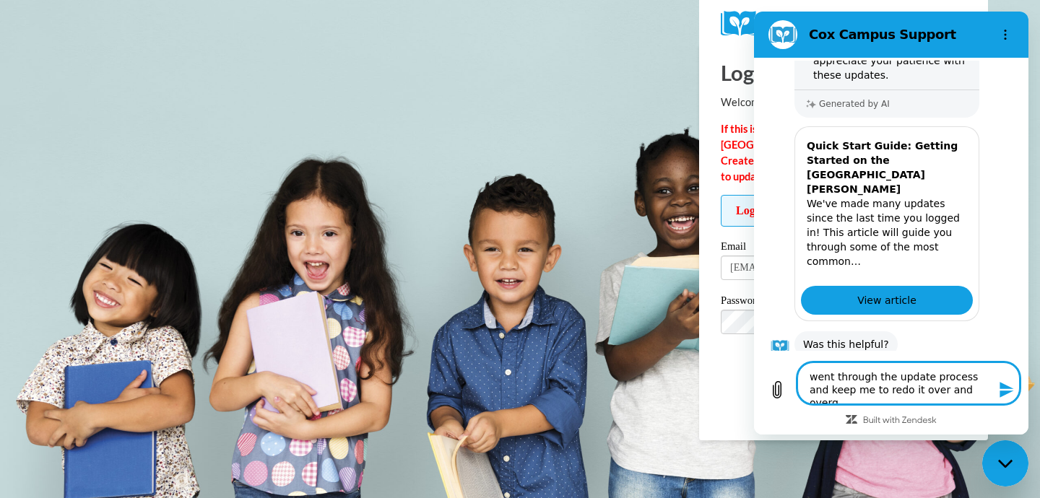
type textarea "x"
type textarea "went through the update process and keep me to redo it over and over"
click at [1006, 387] on icon "Send message" at bounding box center [1007, 390] width 14 height 16
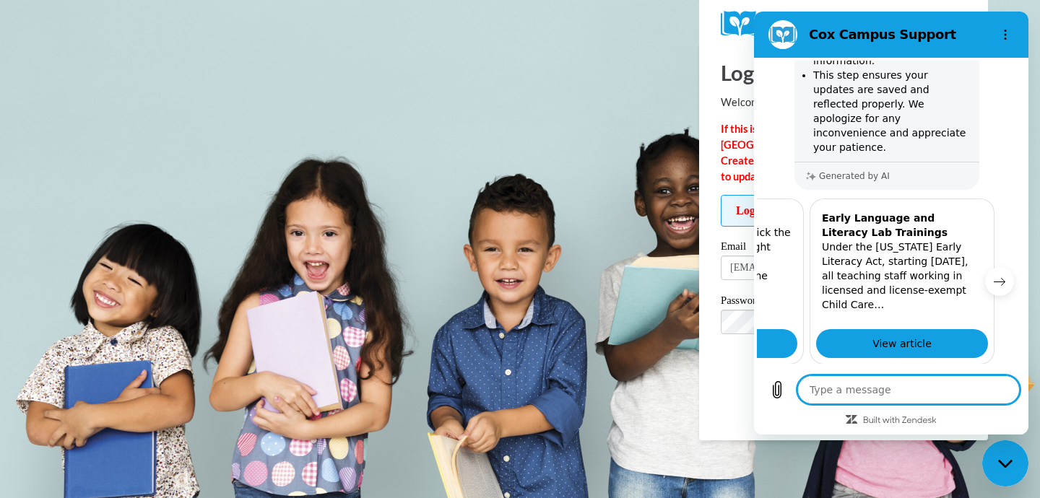
scroll to position [0, 178]
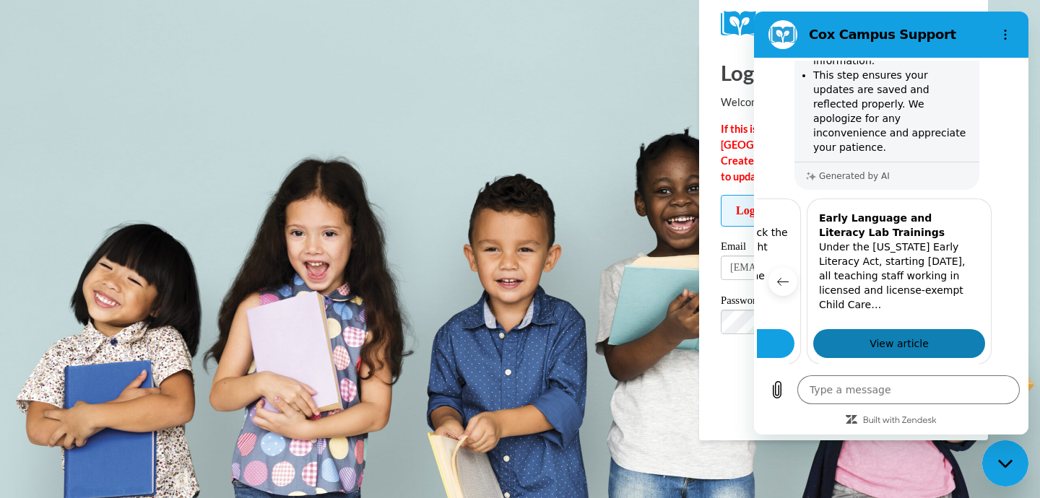
click at [862, 329] on link "View article" at bounding box center [899, 343] width 172 height 29
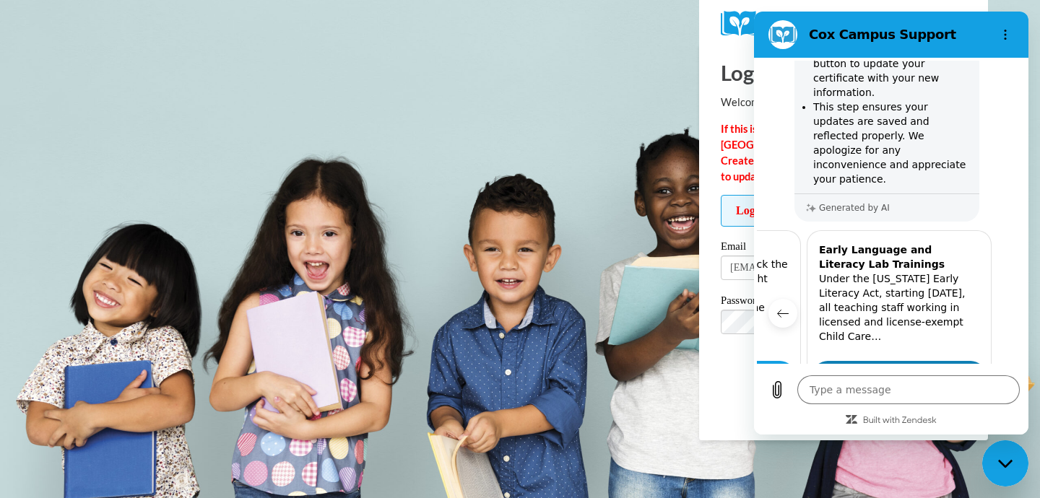
scroll to position [842, 0]
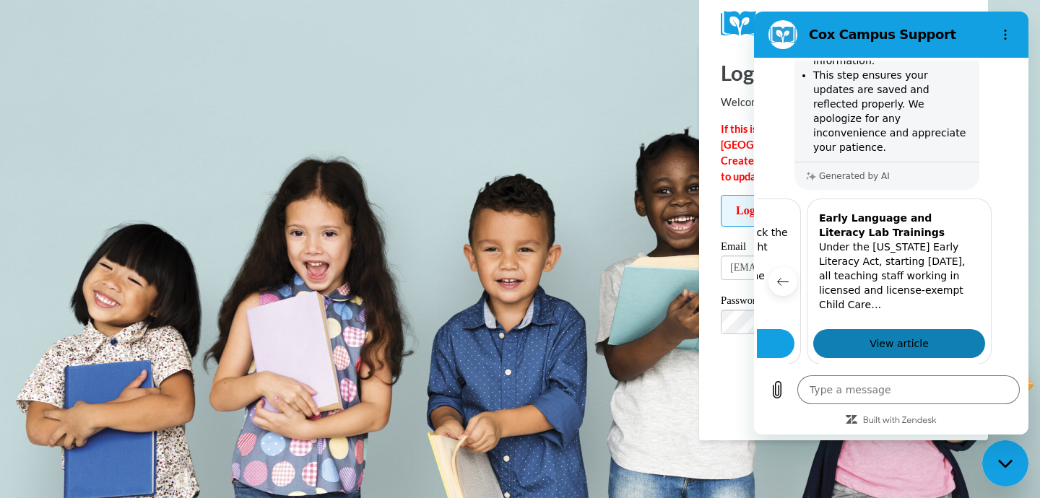
type textarea "x"
click at [787, 267] on button "Previous item" at bounding box center [783, 281] width 29 height 29
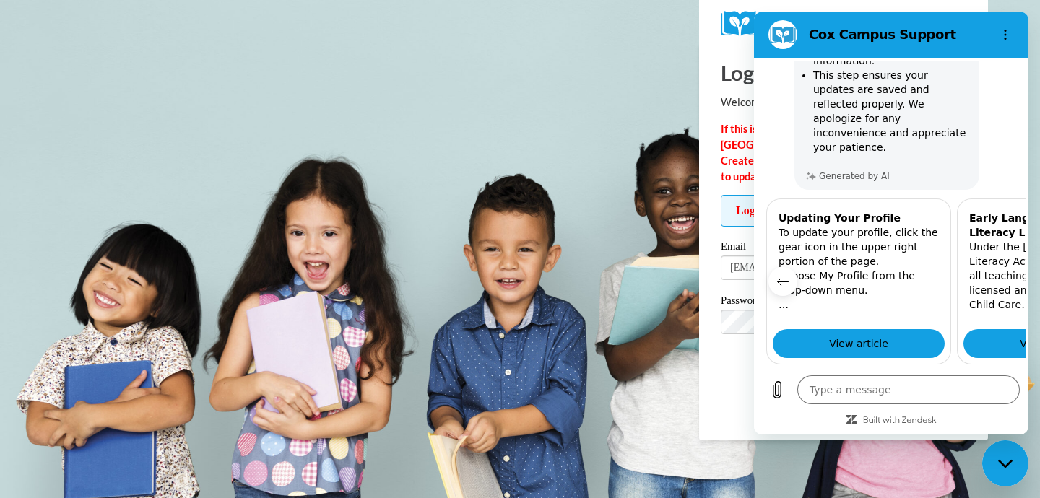
scroll to position [0, 0]
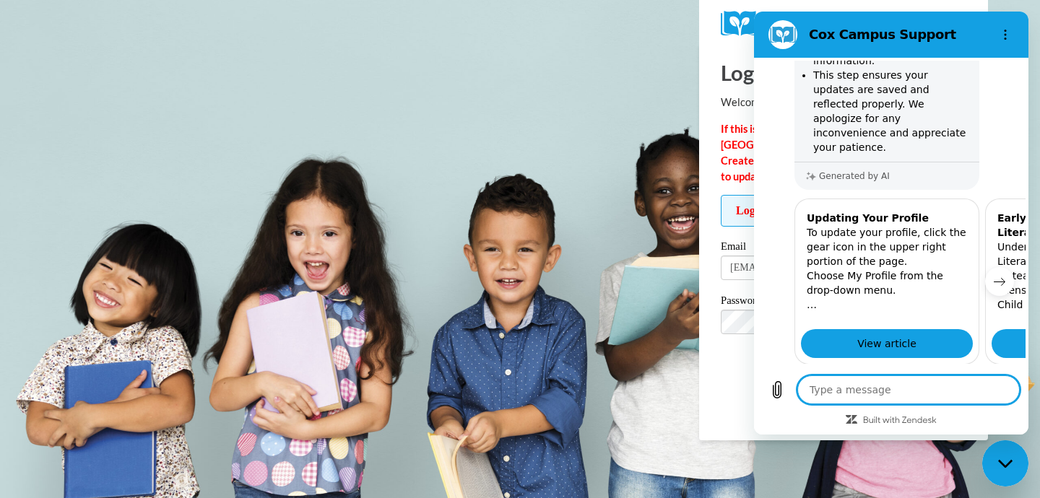
click at [929, 386] on textarea at bounding box center [908, 390] width 222 height 29
type textarea "n"
type textarea "x"
type textarea "no"
type textarea "x"
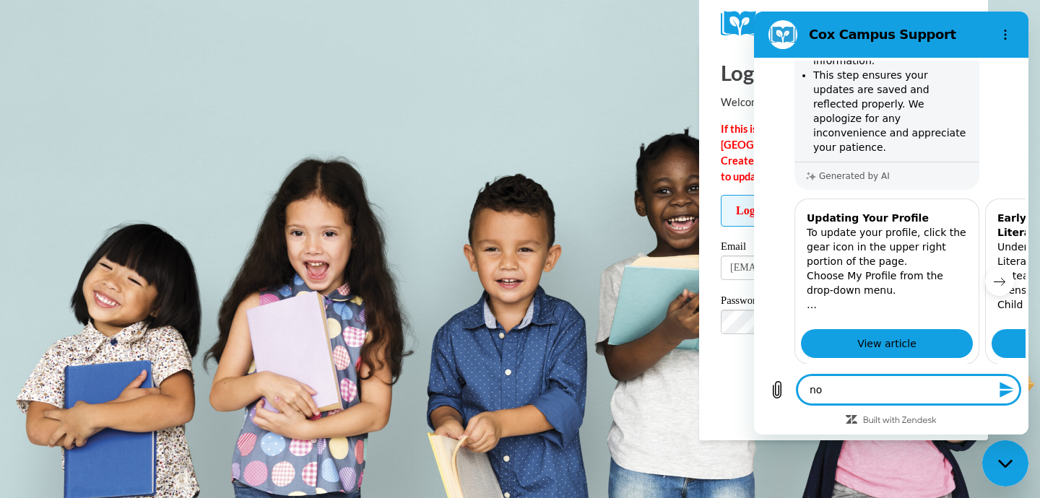
type textarea "not"
type textarea "x"
type textarea "not"
type textarea "x"
type textarea "not s"
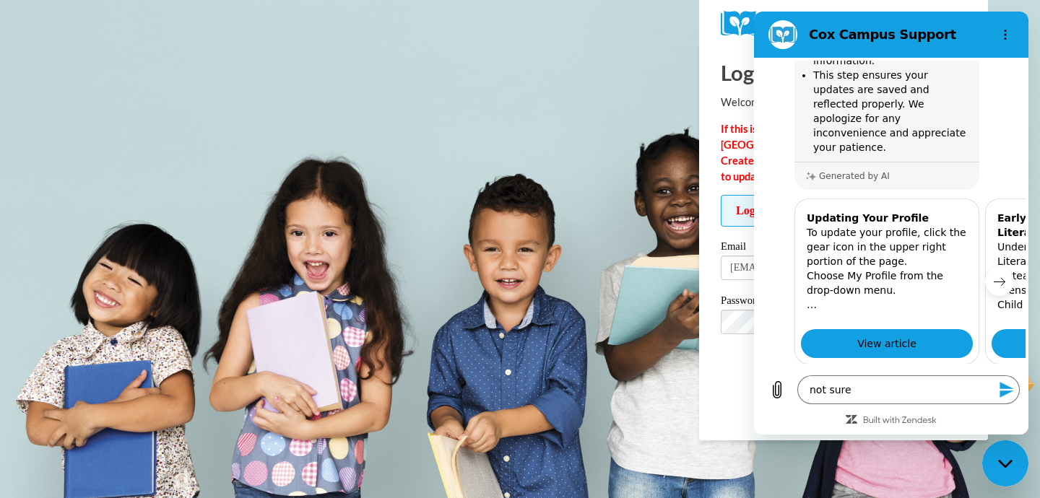
click at [1019, 397] on div "Type a message not sure x" at bounding box center [908, 390] width 222 height 29
click at [1006, 392] on icon "Send message" at bounding box center [1007, 390] width 14 height 16
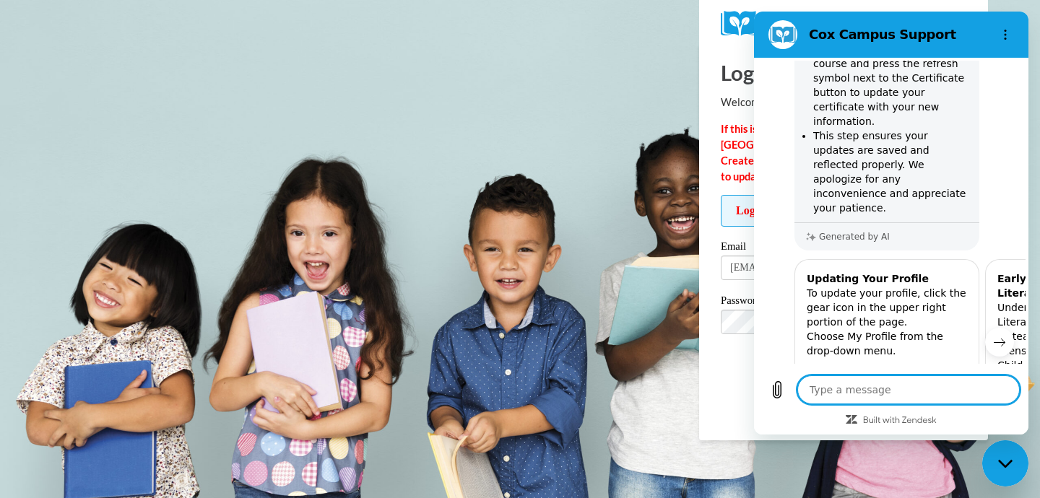
scroll to position [780, 0]
click at [1001, 33] on icon "Options menu" at bounding box center [1006, 35] width 12 height 12
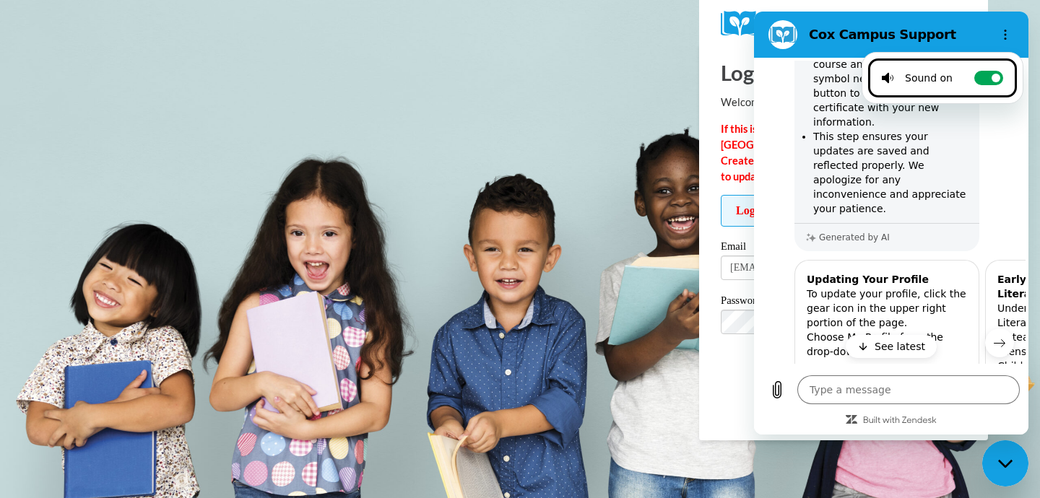
click at [849, 129] on li "This step ensures your updates are saved and reflected properly. We apologize f…" at bounding box center [891, 172] width 157 height 87
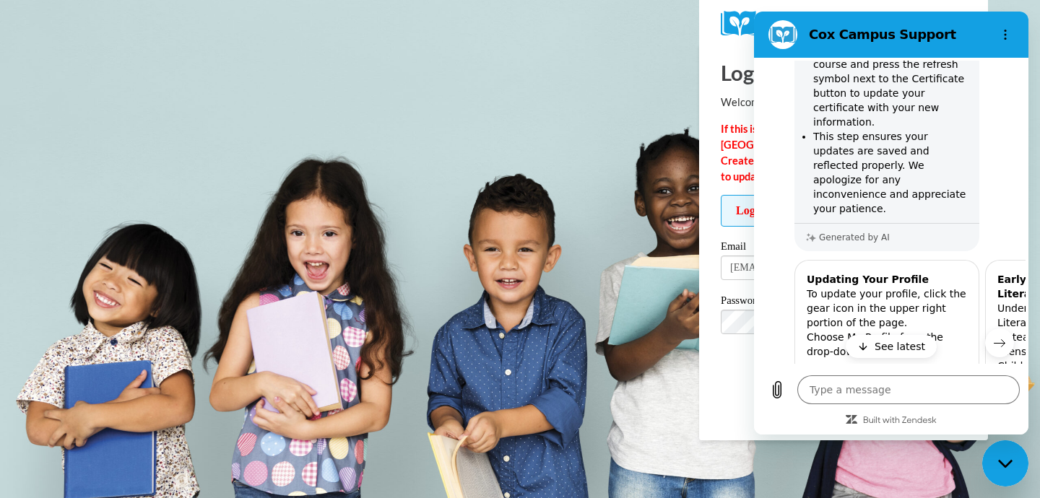
click at [797, 50] on section "Cox Campus Support" at bounding box center [891, 35] width 274 height 46
click at [710, 66] on div "Log In Welcome back! If this is your FIRST TIME logging in to the NEW Cox Campu…" at bounding box center [843, 241] width 311 height 397
click at [717, 53] on div "Log In Welcome back! If this is your FIRST TIME logging in to the NEW Cox Campu…" at bounding box center [843, 241] width 311 height 397
click at [730, 385] on div "Log In Sign Up" at bounding box center [844, 396] width 246 height 23
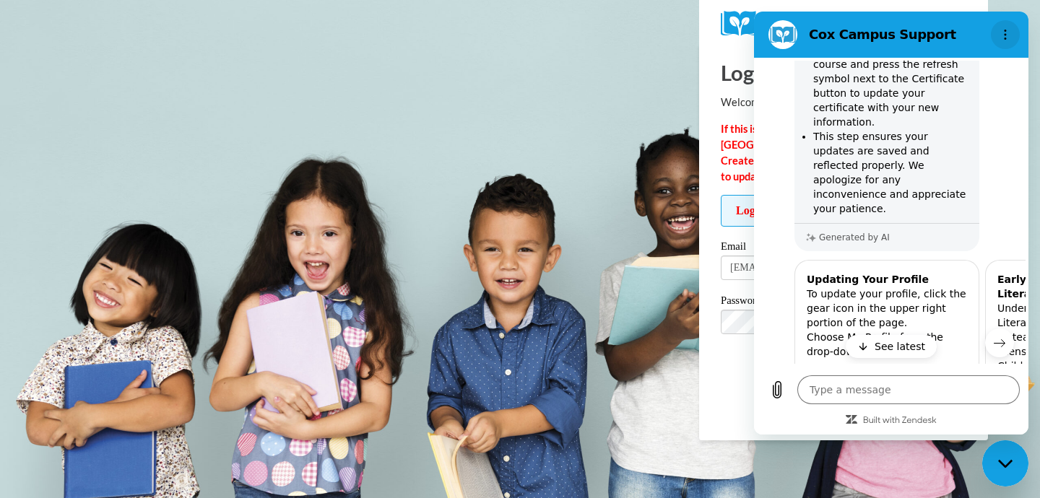
click at [1002, 29] on icon "Options menu" at bounding box center [1006, 35] width 12 height 12
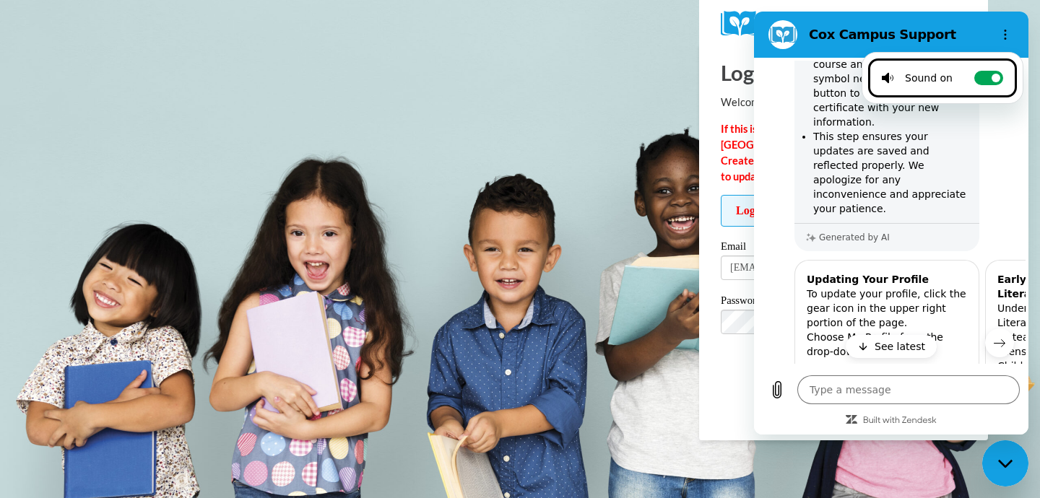
click at [882, 24] on div "Cox Campus Support" at bounding box center [874, 34] width 222 height 29
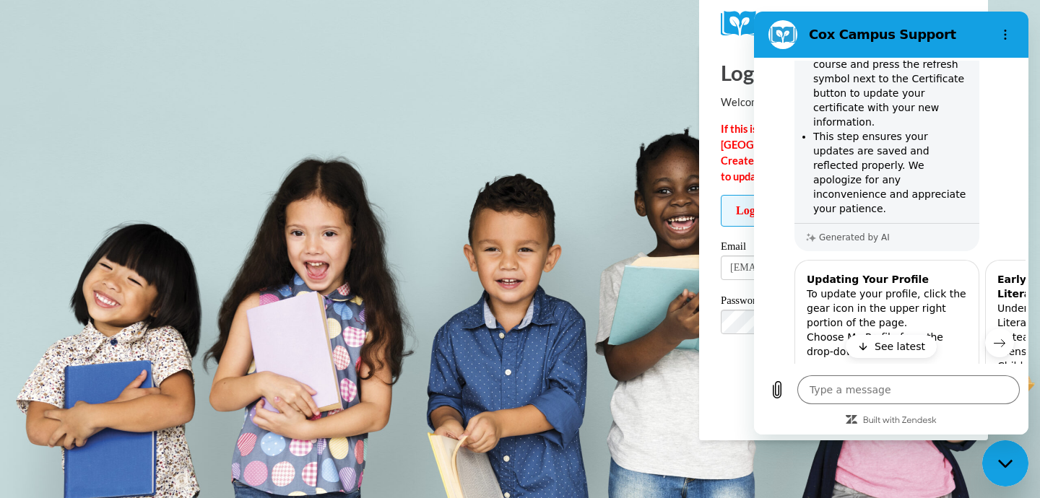
click at [882, 24] on div "Cox Campus Support" at bounding box center [874, 34] width 222 height 29
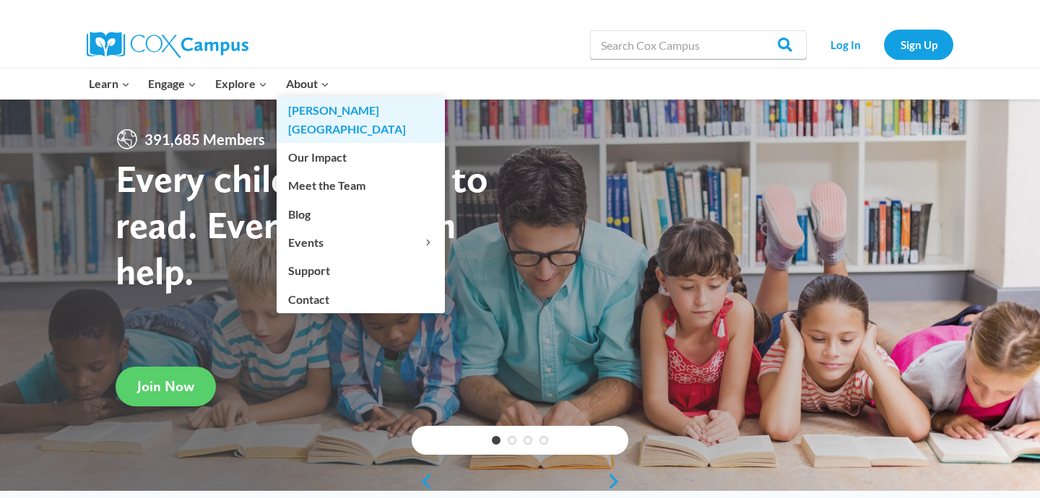
click at [303, 113] on link "Cox Campus" at bounding box center [361, 120] width 168 height 46
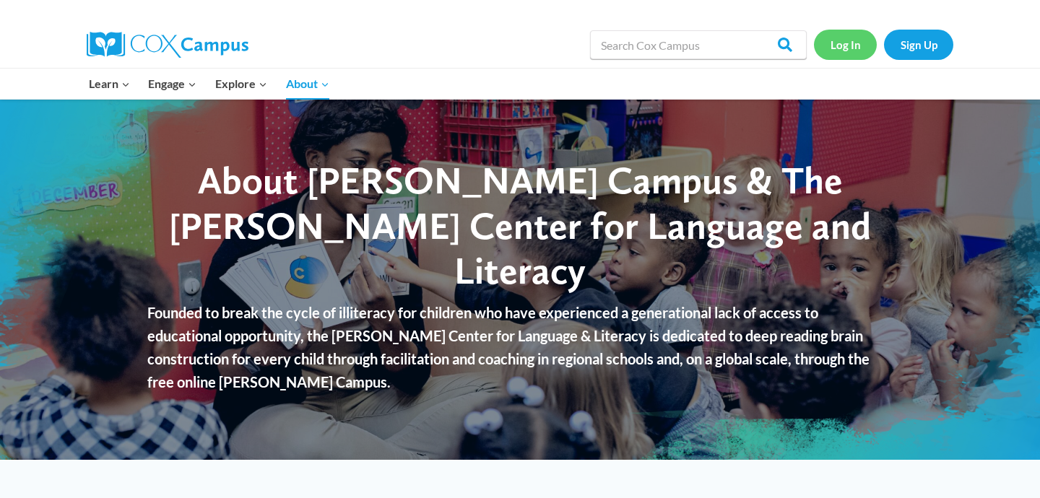
click at [857, 44] on link "Log In" at bounding box center [845, 45] width 63 height 30
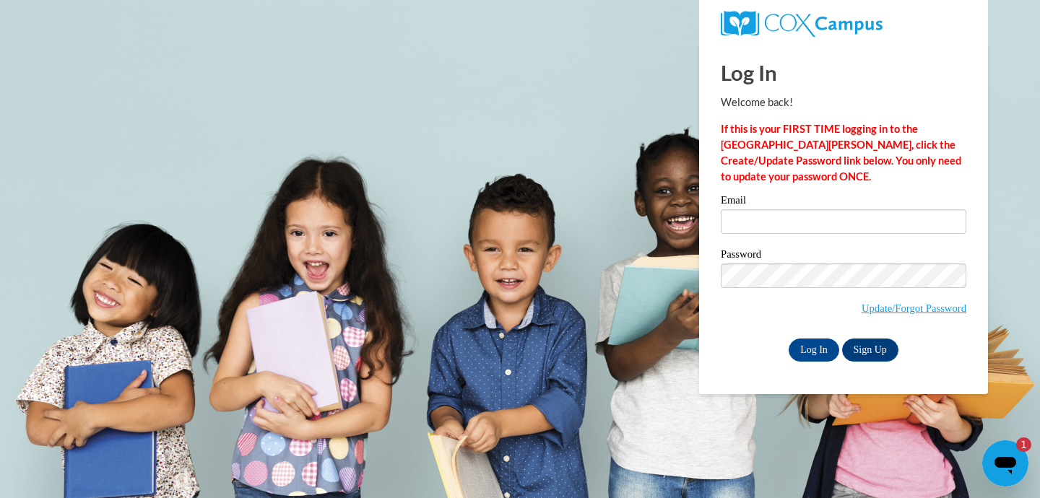
click at [737, 225] on input "Email" at bounding box center [844, 221] width 246 height 25
click at [737, 226] on input "Email" at bounding box center [844, 221] width 246 height 25
click at [745, 222] on input "Email" at bounding box center [844, 221] width 246 height 25
type input "llee@trinityportland.org"
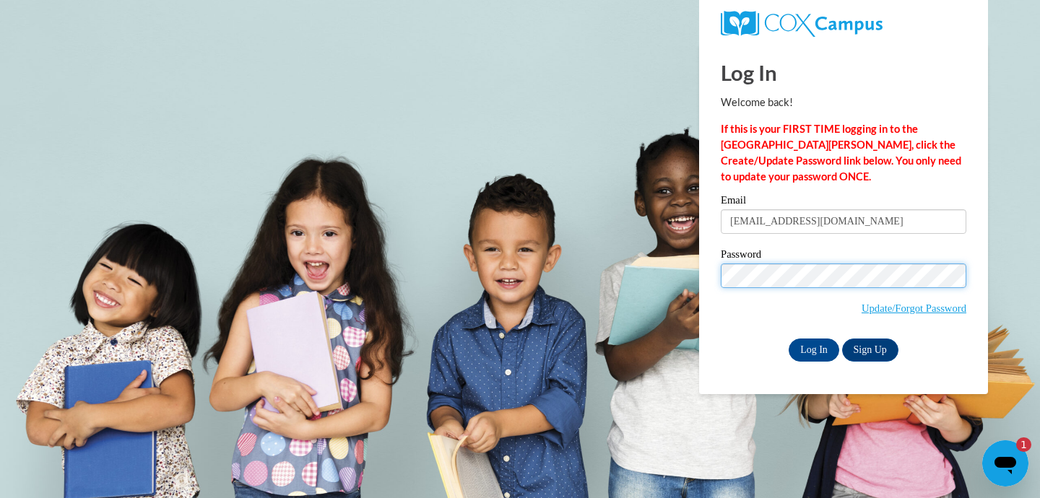
click at [813, 347] on input "Log In" at bounding box center [814, 350] width 51 height 23
click at [805, 350] on input "Log In" at bounding box center [814, 350] width 51 height 23
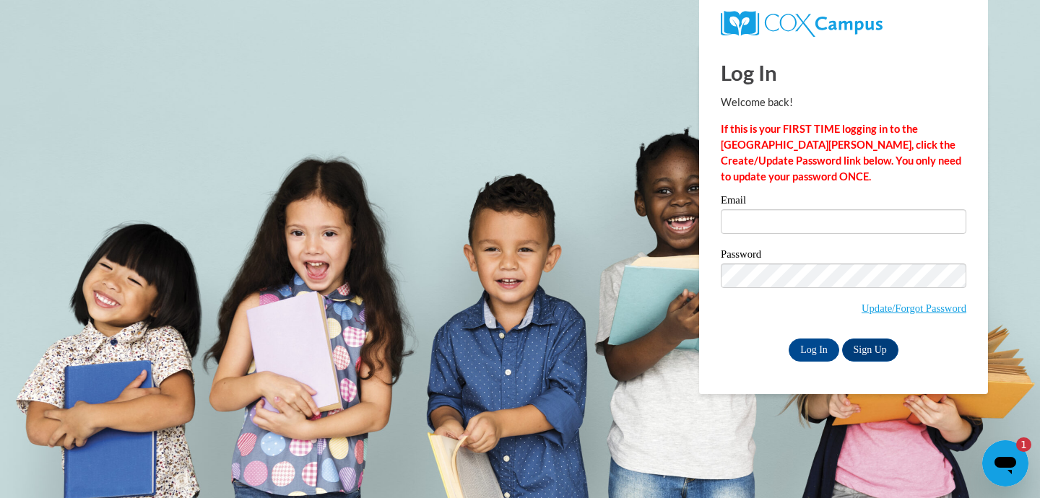
click at [1024, 447] on div "1" at bounding box center [1023, 445] width 15 height 14
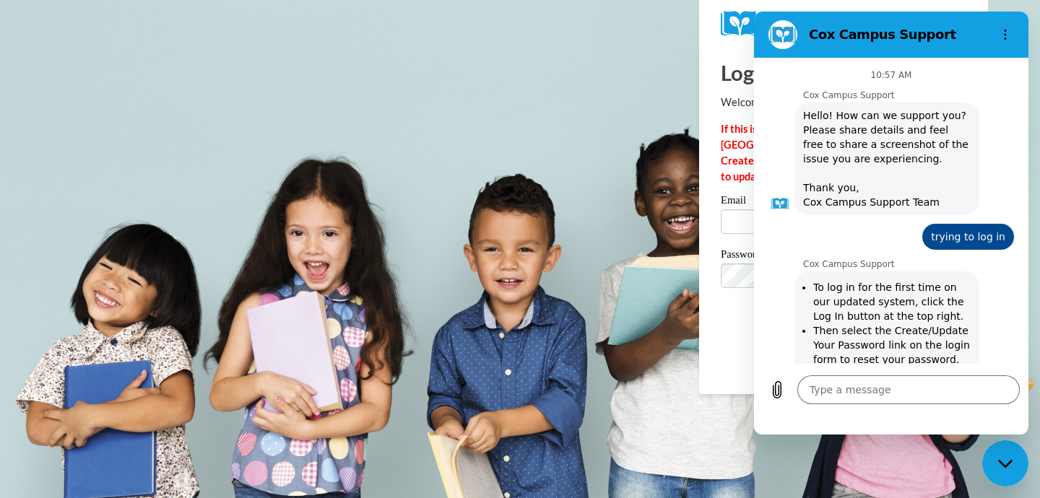
type textarea "x"
click at [781, 53] on section "Cox Campus Support" at bounding box center [891, 35] width 274 height 46
click at [995, 33] on button "Options menu" at bounding box center [1005, 34] width 29 height 29
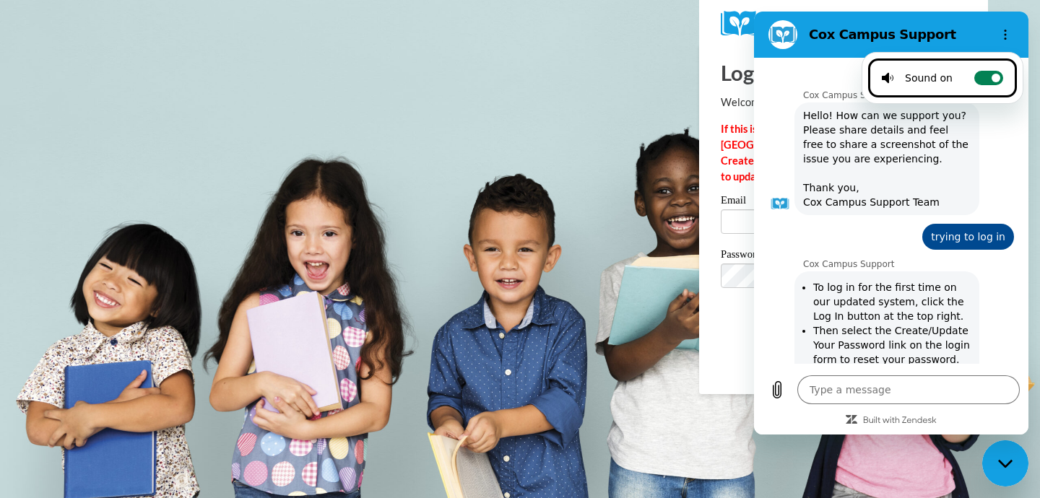
click at [986, 84] on label "Toggle sound notifications" at bounding box center [988, 78] width 29 height 14
click at [986, 84] on input "Toggle sound notifications" at bounding box center [988, 78] width 29 height 14
checkbox input "false"
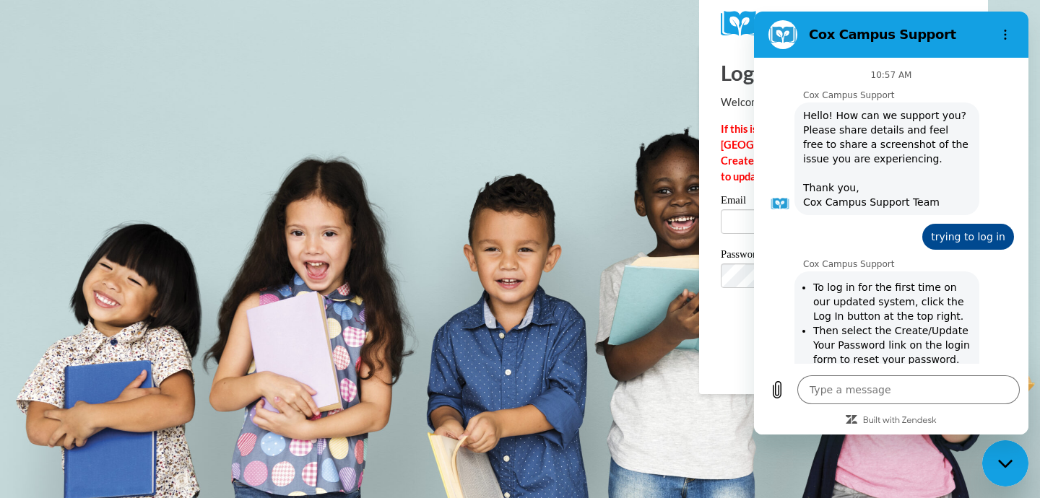
click at [956, 30] on h2 "Cox Campus Support" at bounding box center [897, 34] width 176 height 17
click at [734, 67] on h1 "Log In" at bounding box center [844, 73] width 246 height 30
click at [780, 394] on icon "Upload file" at bounding box center [777, 389] width 17 height 17
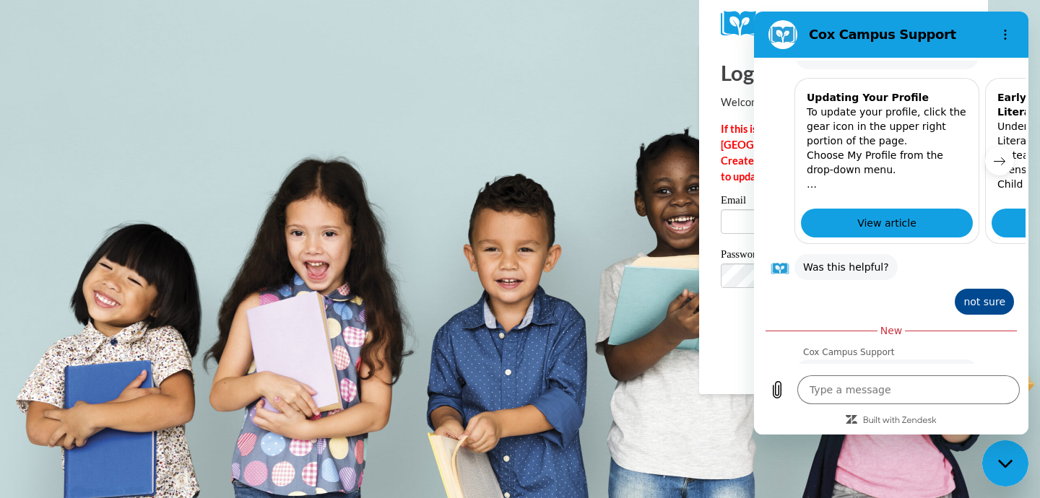
scroll to position [961, 0]
click at [723, 298] on span "Update/Forgot Password" at bounding box center [844, 294] width 246 height 60
click at [737, 322] on div "Password Update/Forgot Password" at bounding box center [844, 291] width 246 height 85
click at [744, 35] on img at bounding box center [802, 24] width 162 height 26
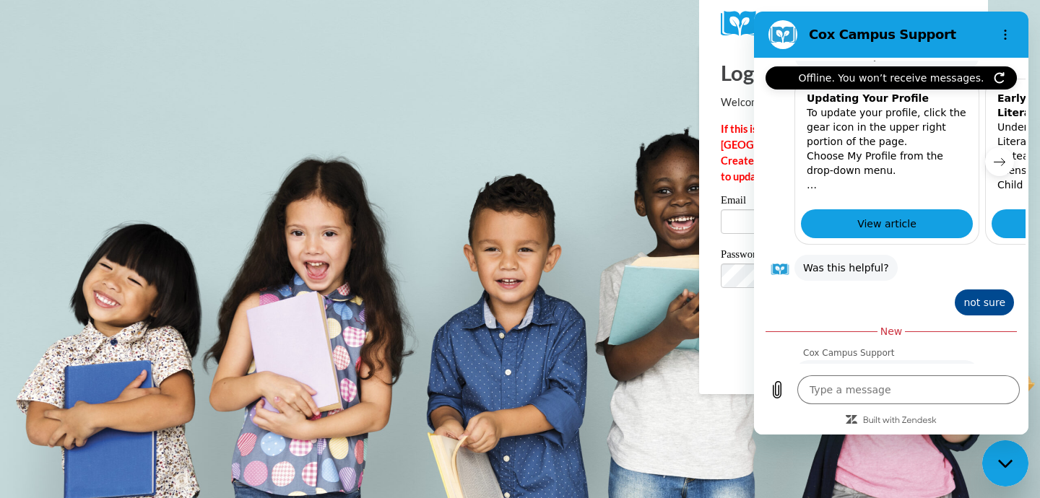
type textarea "x"
click at [744, 35] on img at bounding box center [802, 24] width 162 height 26
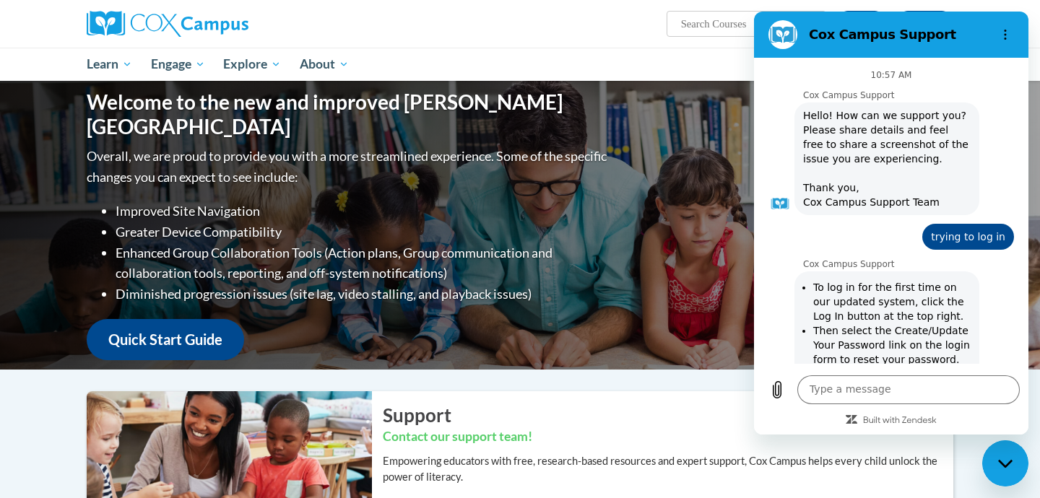
scroll to position [938, 0]
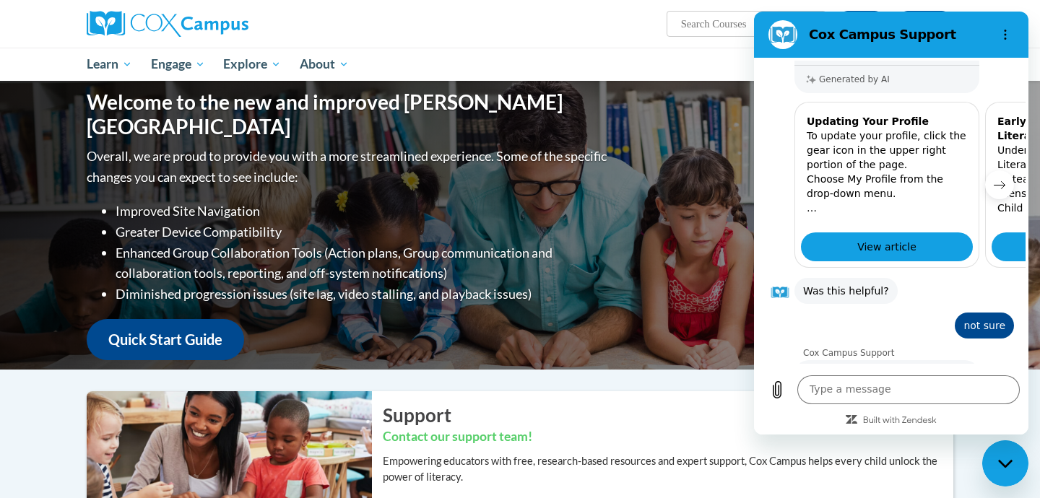
click at [788, 111] on div at bounding box center [782, 185] width 26 height 166
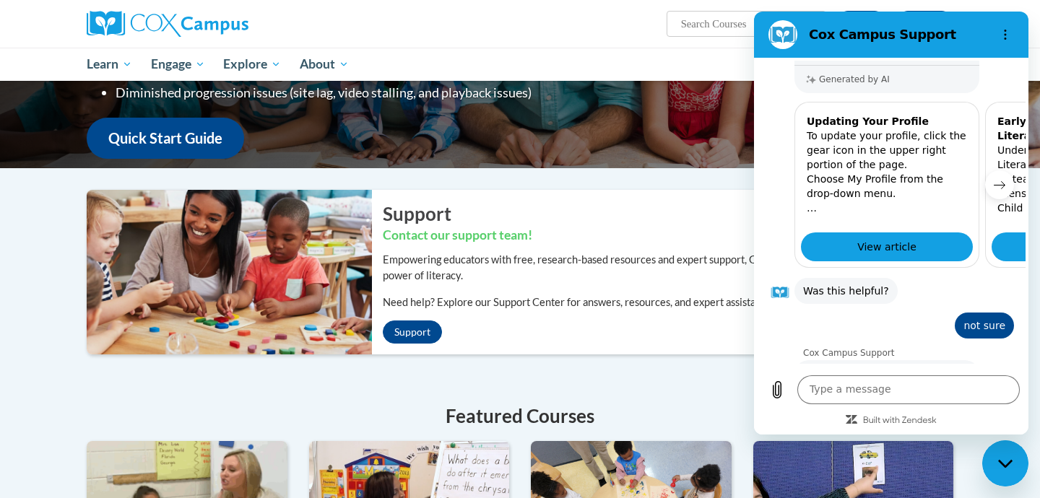
scroll to position [189, 0]
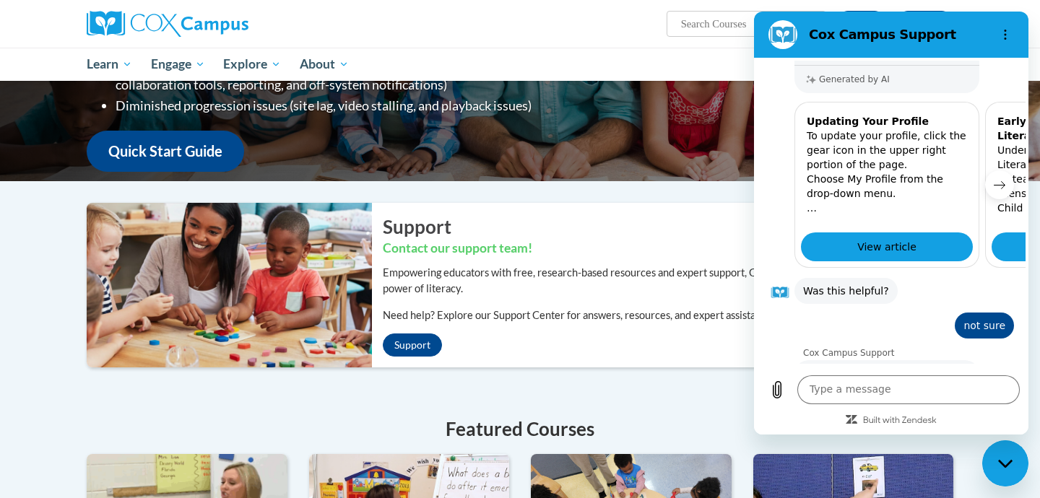
click at [1007, 472] on div "Close messaging window" at bounding box center [1005, 463] width 43 height 43
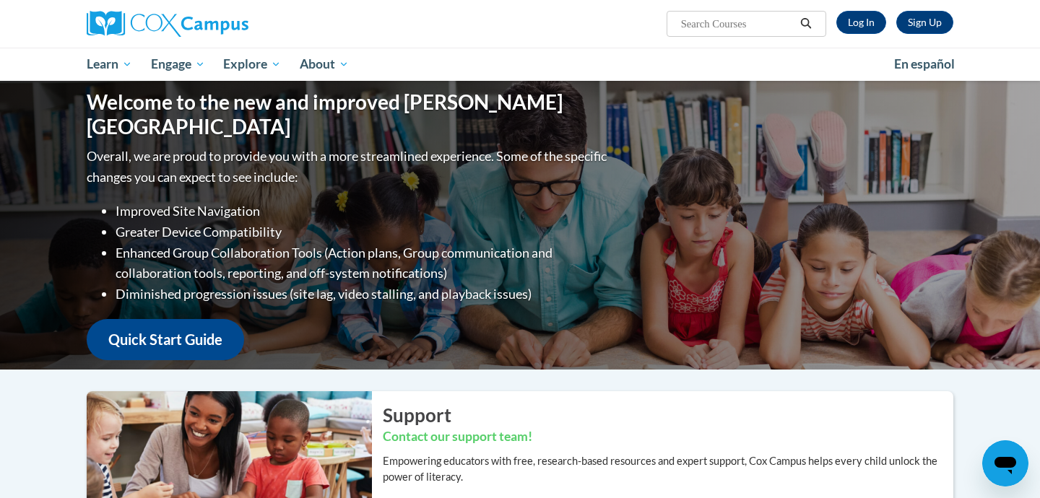
scroll to position [0, 0]
click at [195, 325] on link "Quick Start Guide" at bounding box center [165, 339] width 157 height 41
click at [870, 21] on link "Log In" at bounding box center [861, 22] width 50 height 23
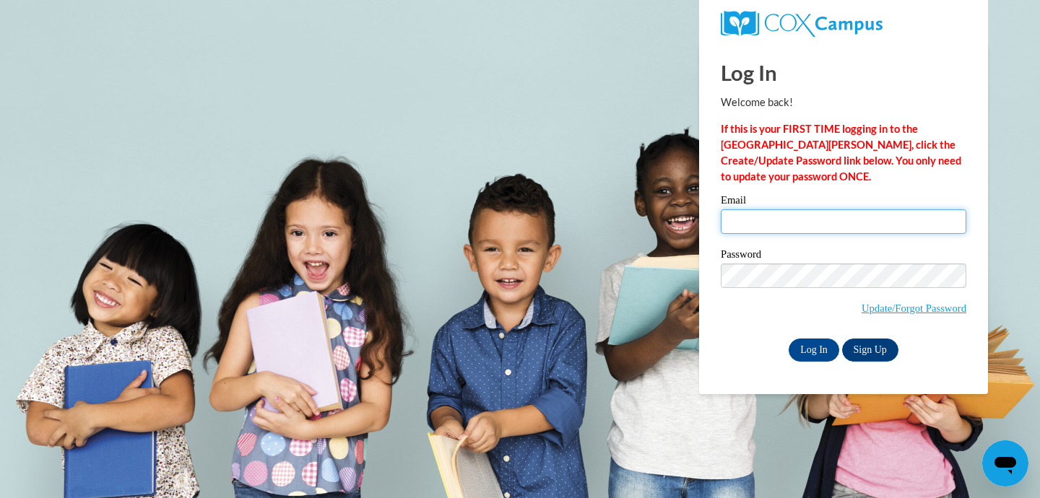
type input "[EMAIL_ADDRESS][DOMAIN_NAME]"
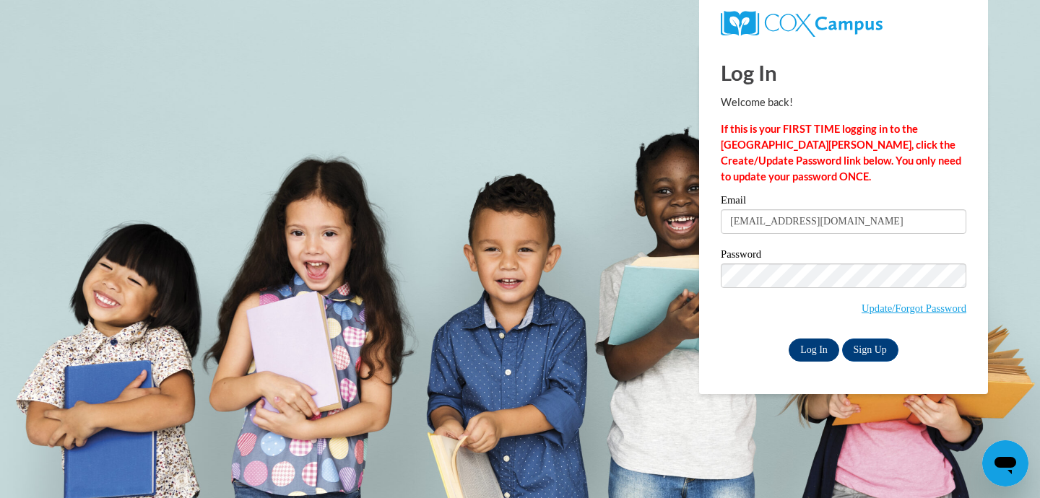
click at [812, 354] on input "Log In" at bounding box center [814, 350] width 51 height 23
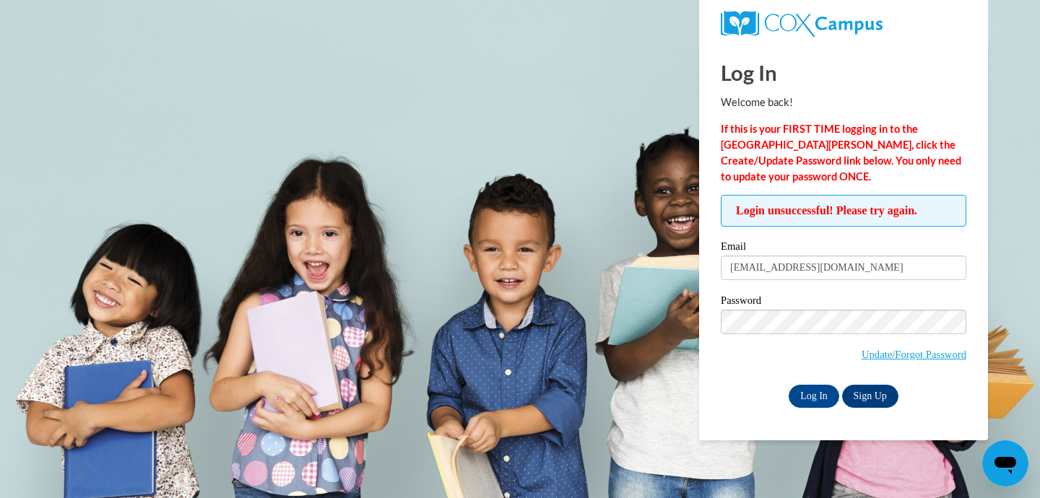
click at [995, 216] on body "Log In Welcome back! If this is your FIRST TIME logging in to the [GEOGRAPHIC_D…" at bounding box center [520, 249] width 1040 height 498
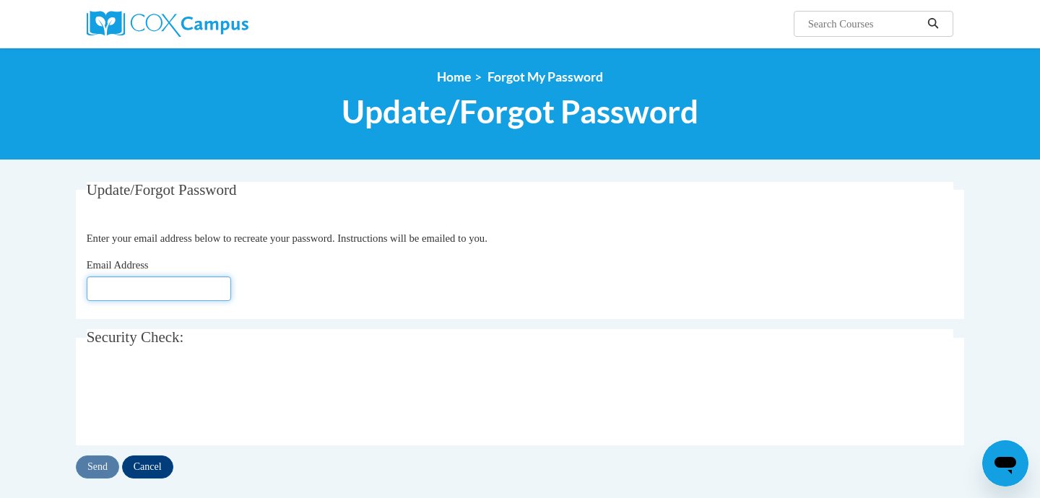
type input "[EMAIL_ADDRESS][DOMAIN_NAME]"
click at [99, 472] on input "Send" at bounding box center [97, 467] width 43 height 23
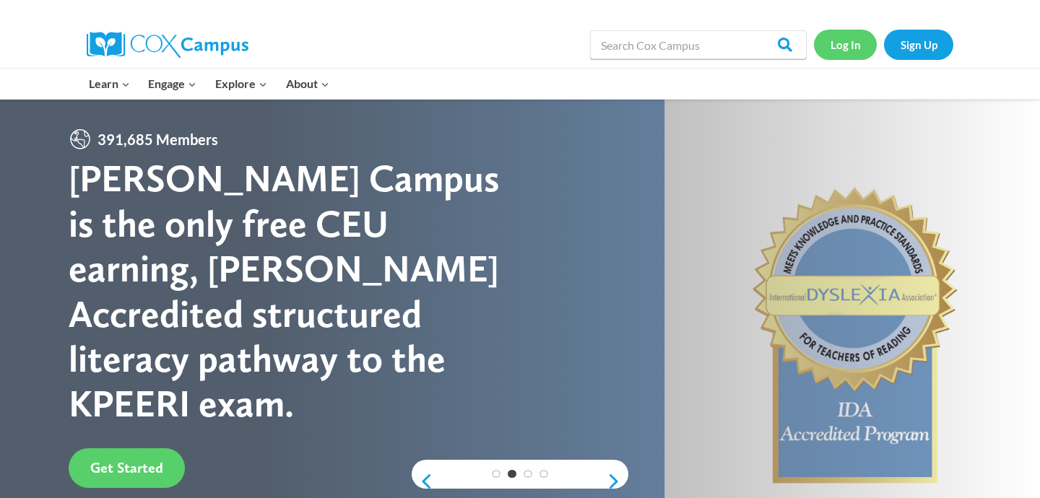
click at [846, 47] on link "Log In" at bounding box center [845, 45] width 63 height 30
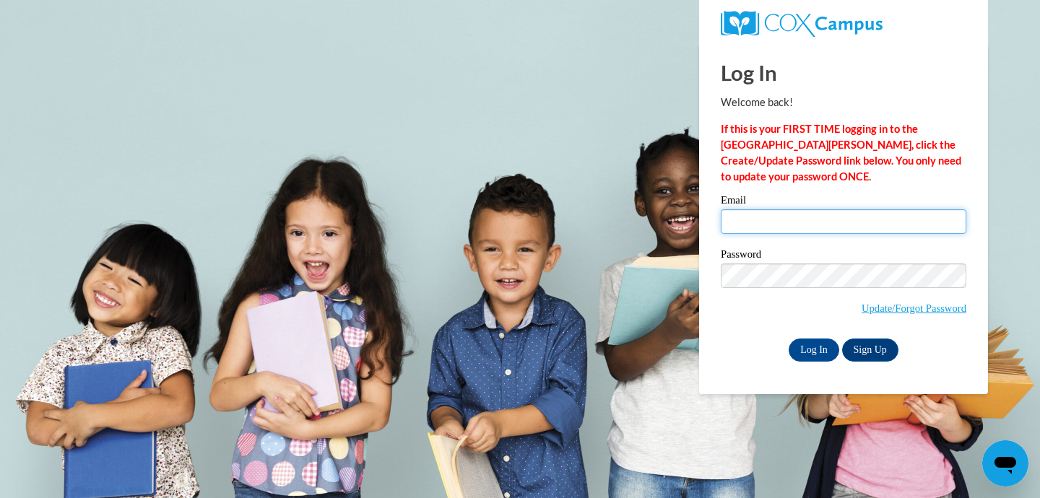
type input "[EMAIL_ADDRESS][DOMAIN_NAME]"
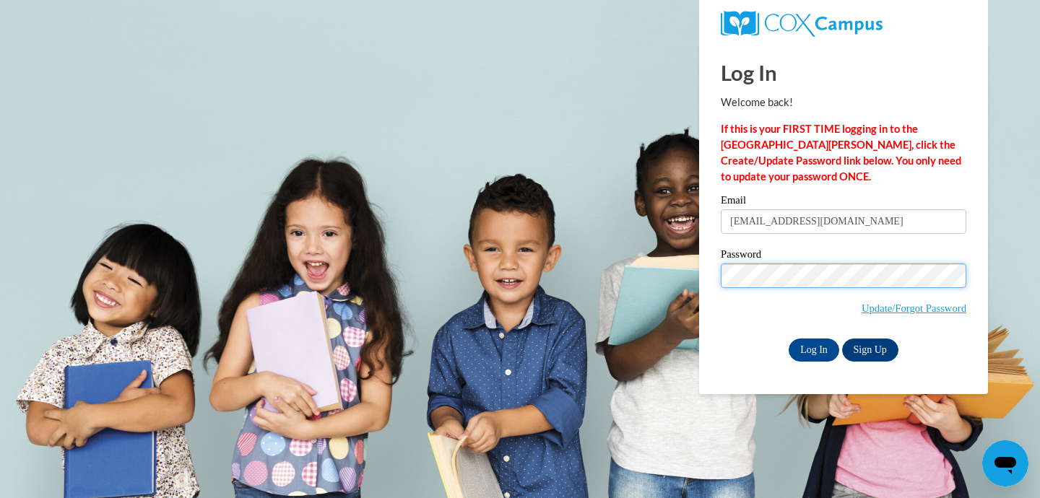
click at [813, 347] on input "Log In" at bounding box center [814, 350] width 51 height 23
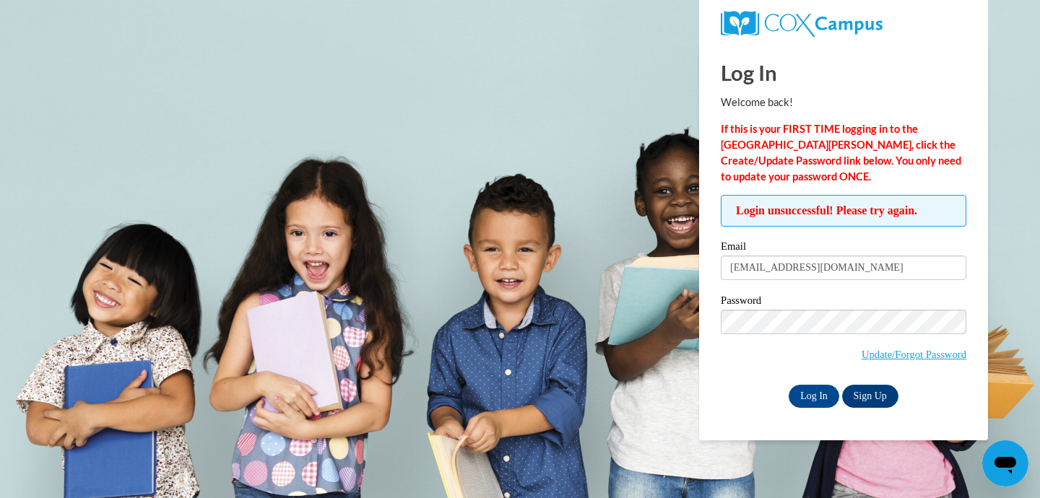
click at [1011, 111] on body "Log In Welcome back! If this is your FIRST TIME logging in to the [GEOGRAPHIC_D…" at bounding box center [520, 249] width 1040 height 498
click at [820, 399] on input "Log In" at bounding box center [814, 396] width 51 height 23
click at [818, 394] on input "Log In" at bounding box center [814, 396] width 51 height 23
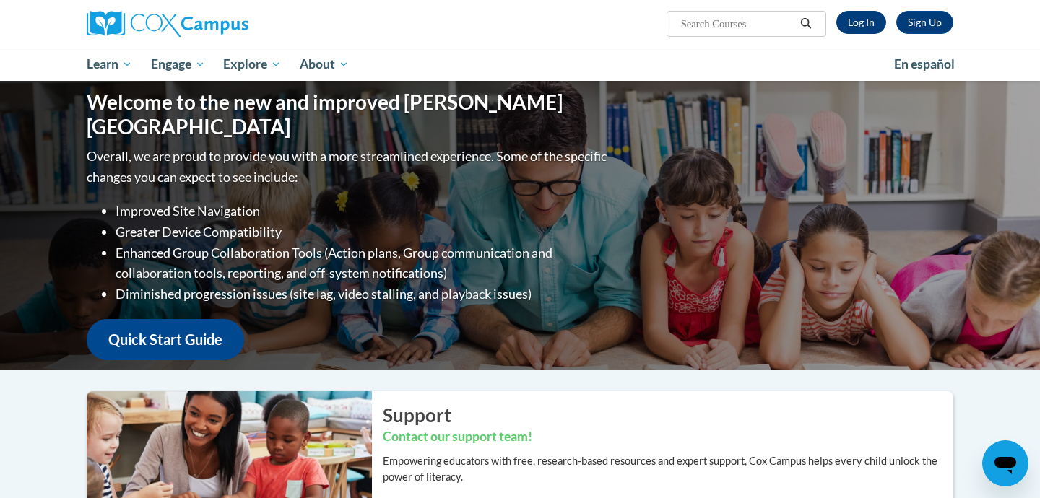
click at [860, 24] on link "Log In" at bounding box center [861, 22] width 50 height 23
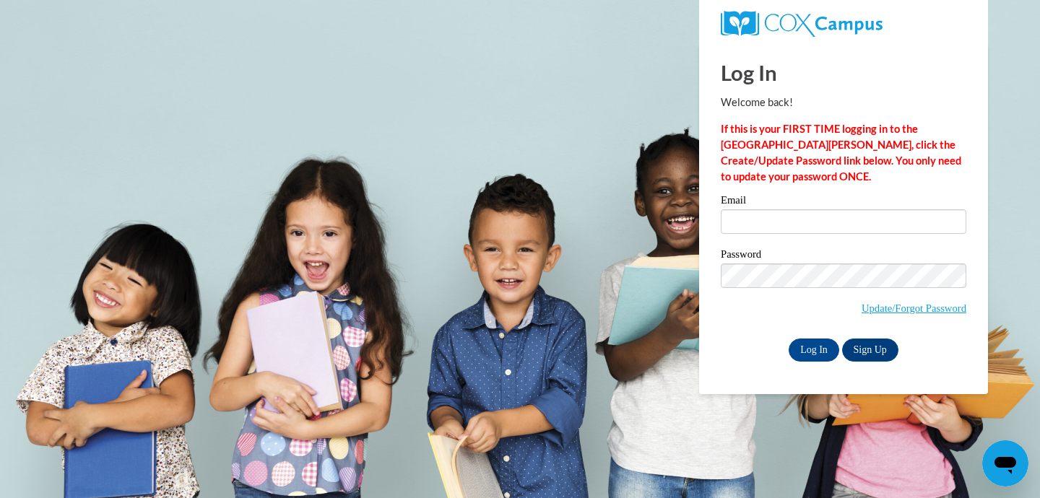
click at [740, 222] on input "Email" at bounding box center [844, 221] width 246 height 25
type input "L"
type input "[EMAIL_ADDRESS][DOMAIN_NAME]"
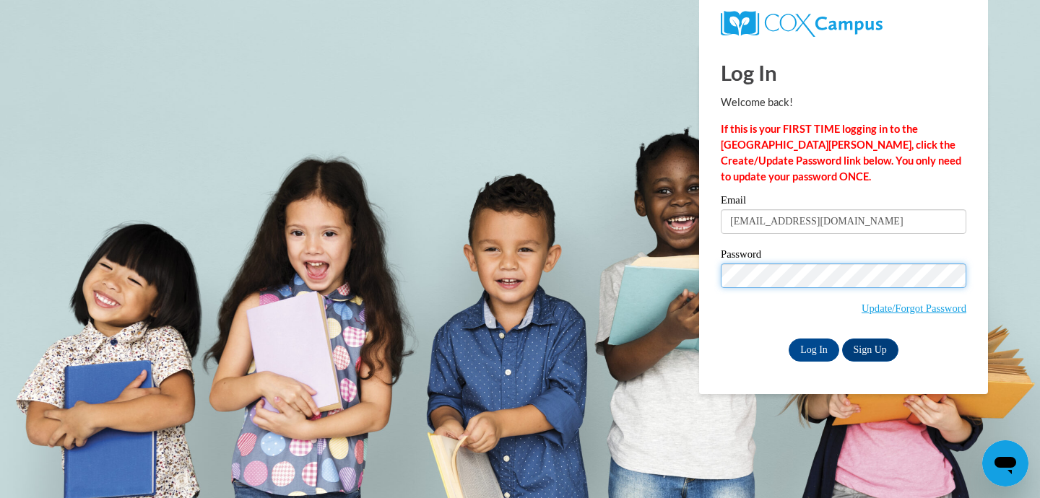
click at [813, 347] on input "Log In" at bounding box center [814, 350] width 51 height 23
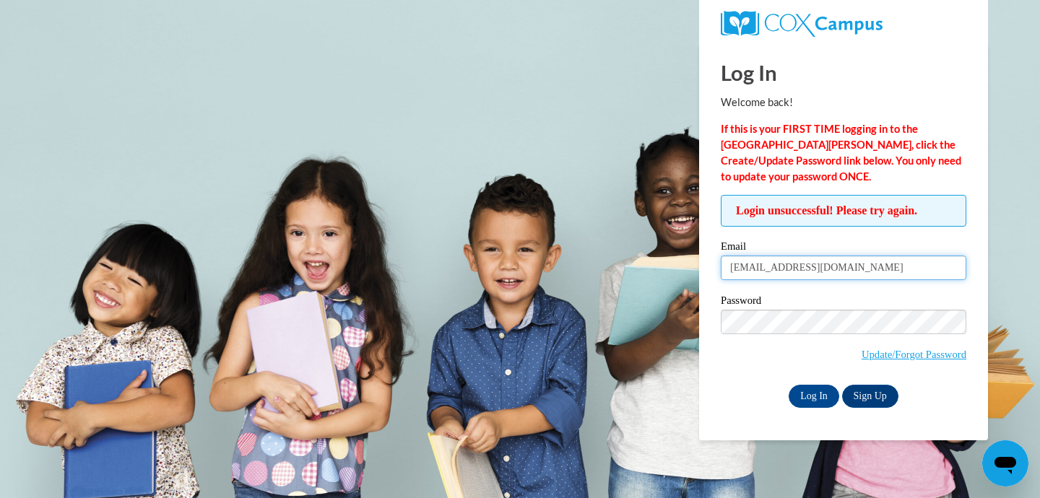
type input "[EMAIL_ADDRESS][DOMAIN_NAME]"
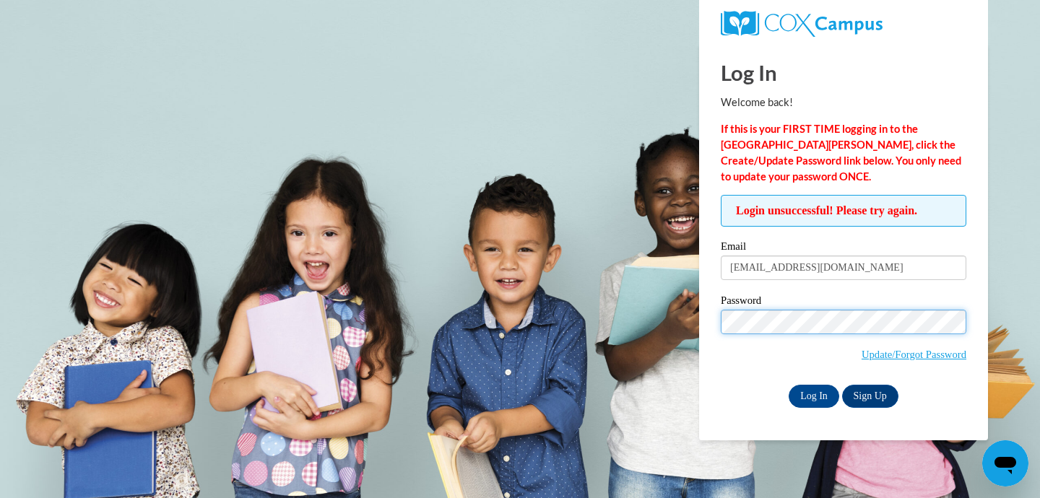
click at [813, 394] on input "Log In" at bounding box center [814, 396] width 51 height 23
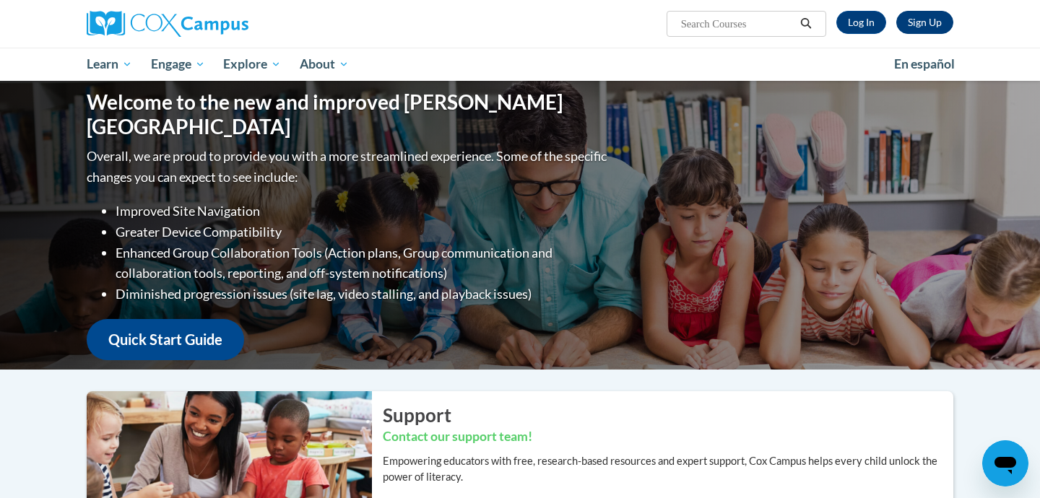
click at [928, 24] on link "Sign Up" at bounding box center [924, 22] width 57 height 23
click at [860, 21] on link "Log In" at bounding box center [861, 22] width 50 height 23
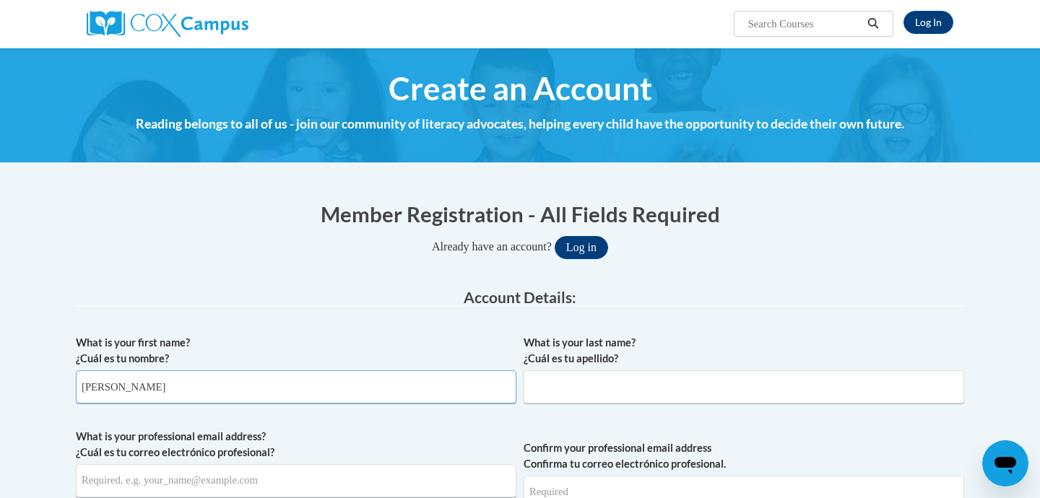
type input "LaVette"
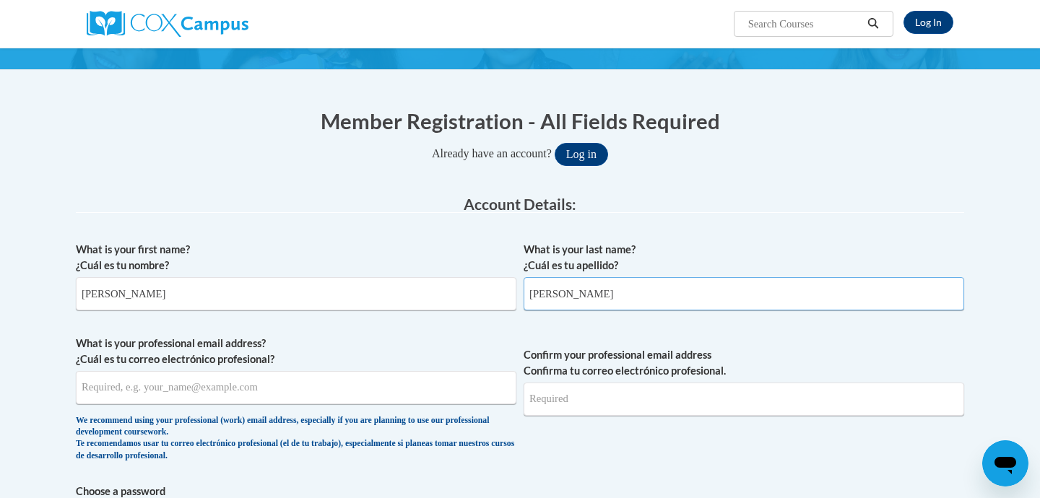
scroll to position [108, 0]
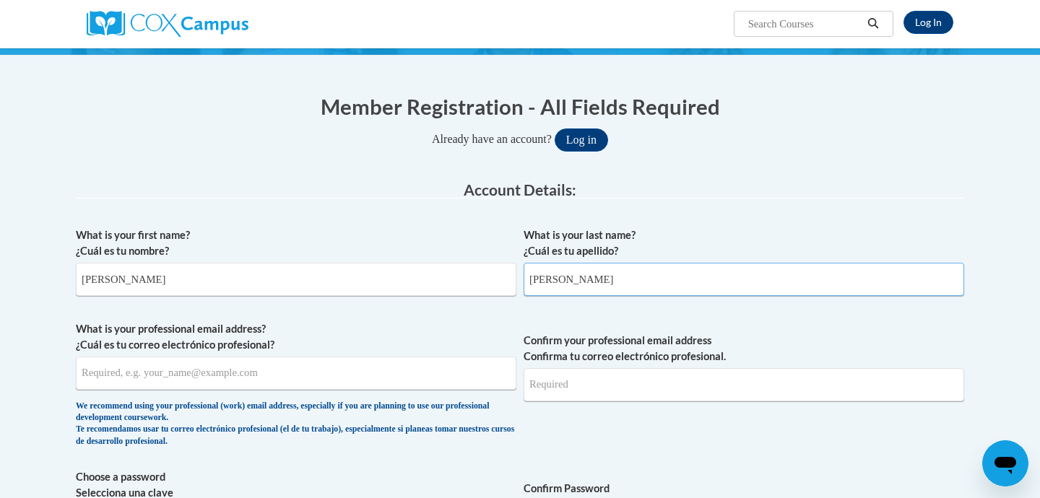
type input "Lee"
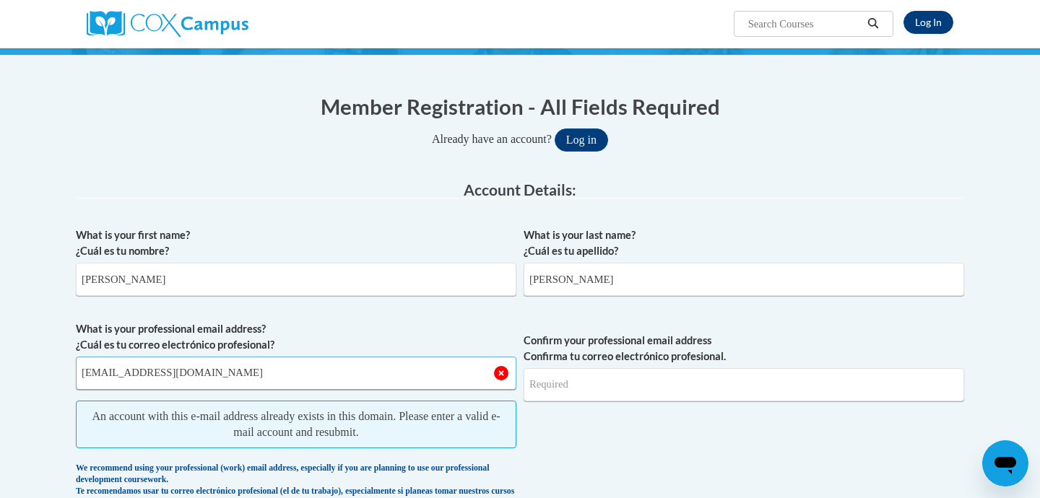
click at [390, 368] on input "Llee@trinityportland.org" at bounding box center [296, 373] width 441 height 33
type input "Llee@trinityportland.org"
click at [587, 139] on button "Log in" at bounding box center [581, 140] width 53 height 23
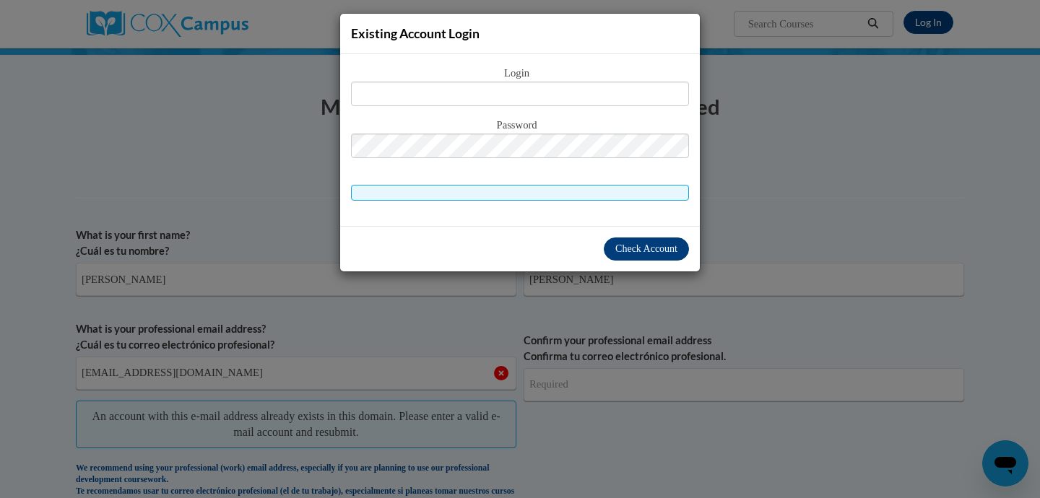
click at [619, 254] on span "Check Account" at bounding box center [646, 248] width 62 height 11
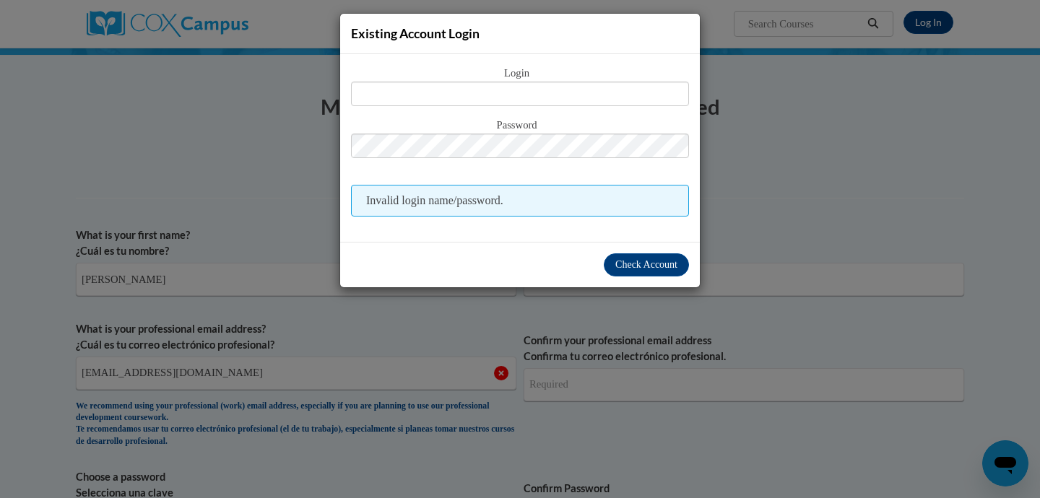
click at [328, 112] on div "Existing Account Login Login Password Invalid login name/password. Check Account" at bounding box center [520, 249] width 1040 height 498
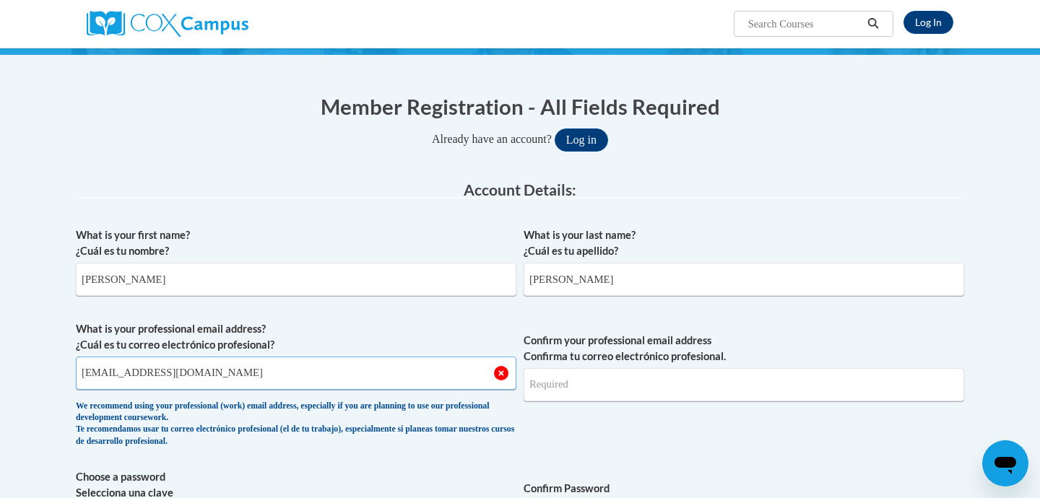
click at [497, 373] on input "[EMAIL_ADDRESS][DOMAIN_NAME]" at bounding box center [296, 373] width 441 height 33
click at [587, 139] on button "Log in" at bounding box center [581, 140] width 53 height 23
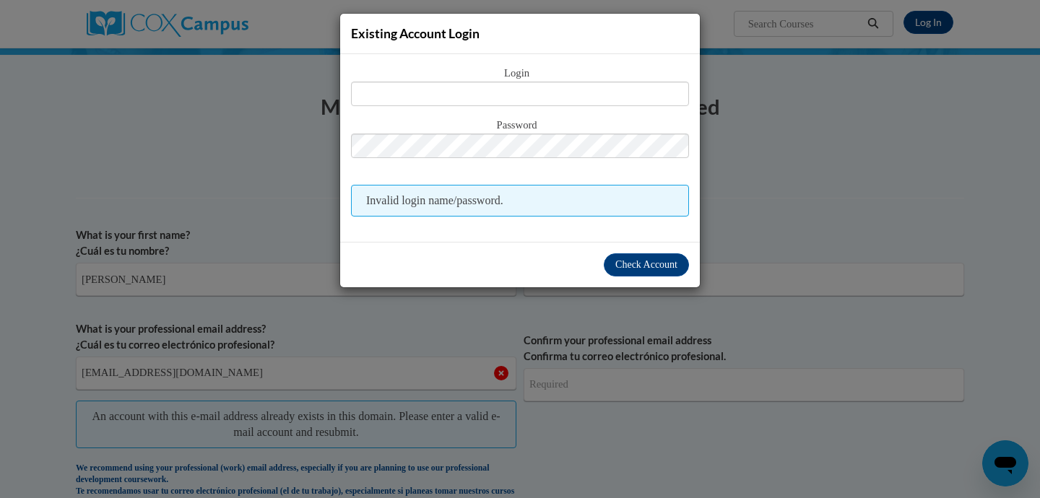
click at [304, 316] on div "Existing Account Login Login Password Invalid login name/password. Check Account" at bounding box center [520, 249] width 1040 height 498
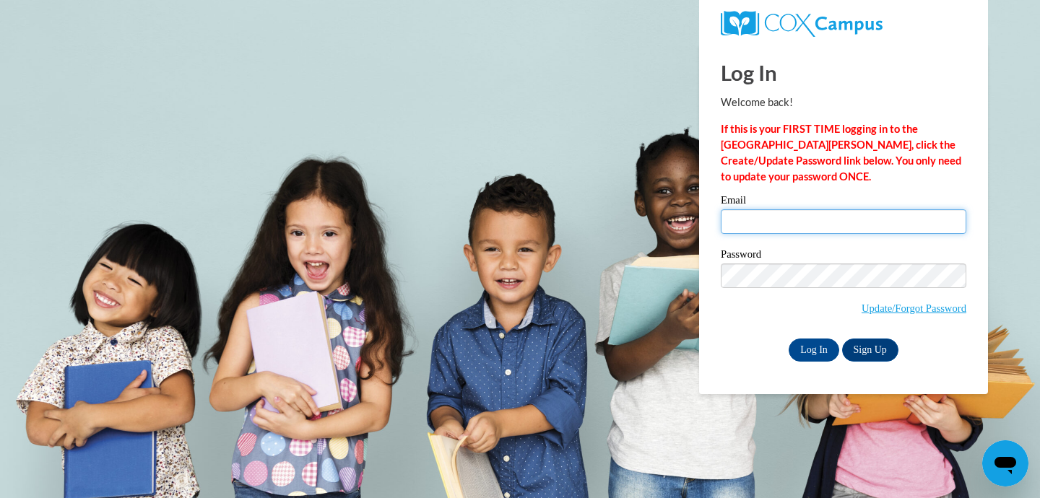
type input "[EMAIL_ADDRESS][DOMAIN_NAME]"
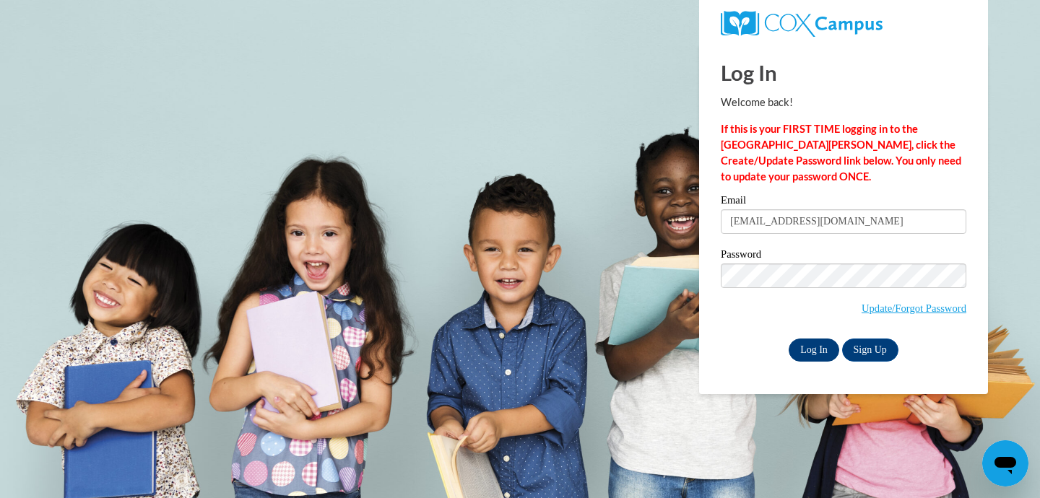
click at [808, 352] on input "Log In" at bounding box center [814, 350] width 51 height 23
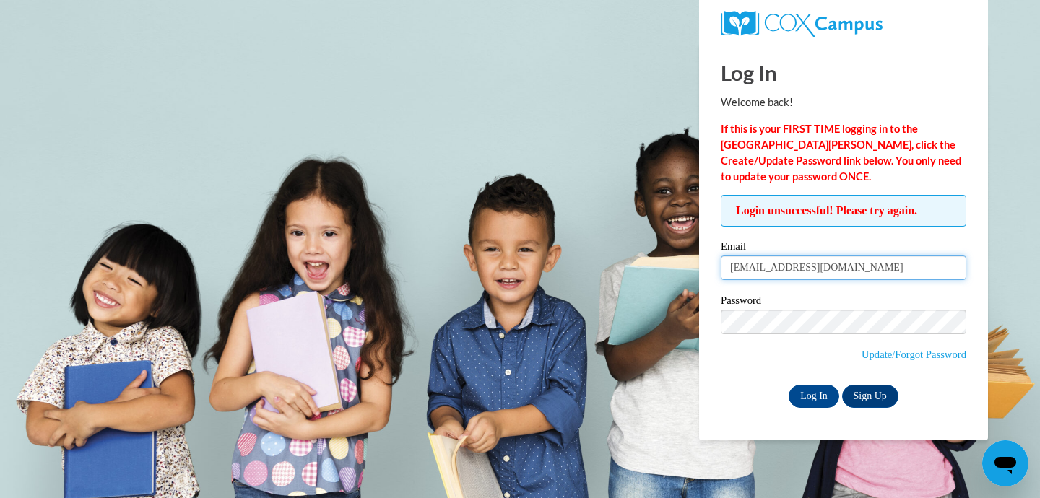
click at [949, 267] on input "[EMAIL_ADDRESS][DOMAIN_NAME]" at bounding box center [844, 268] width 246 height 25
